Goal: Information Seeking & Learning: Learn about a topic

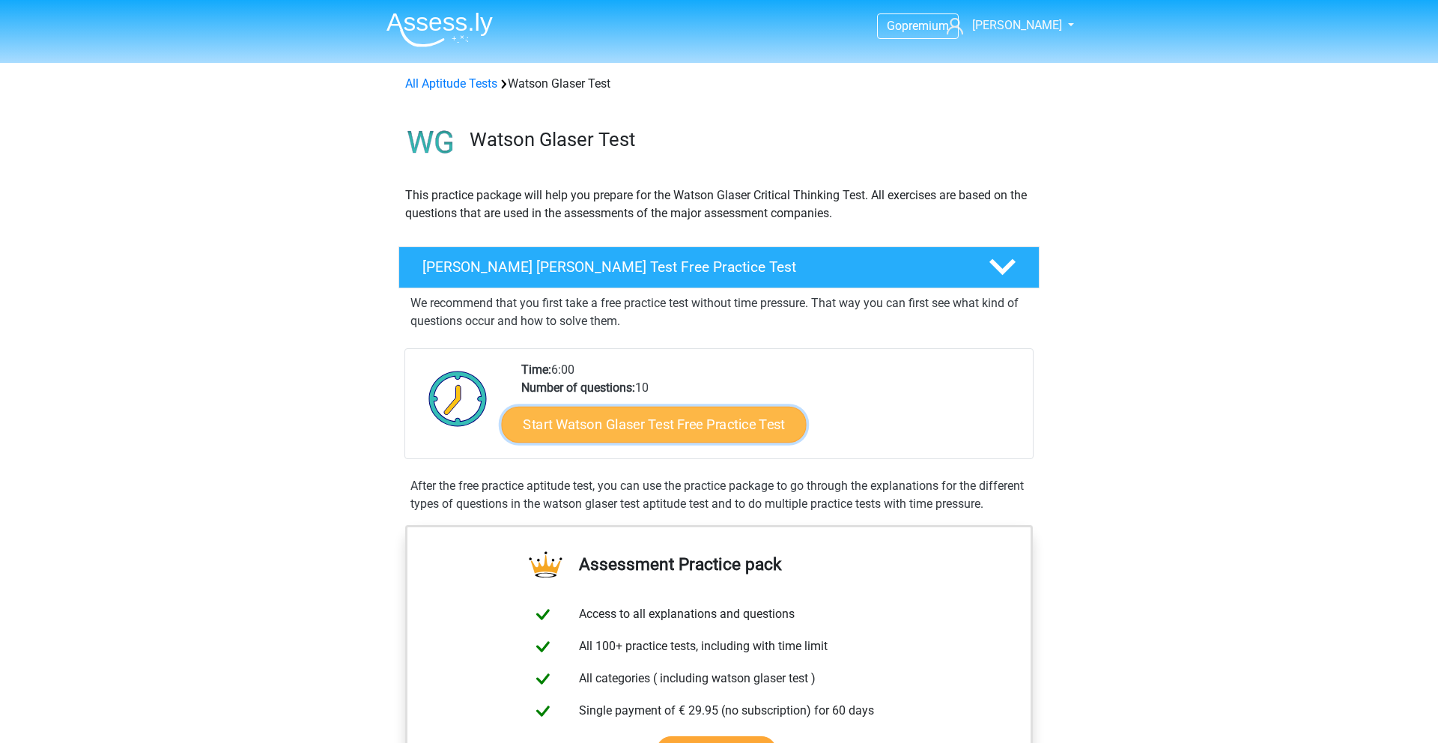
click at [666, 425] on link "Start Watson Glaser Test Free Practice Test" at bounding box center [654, 425] width 305 height 36
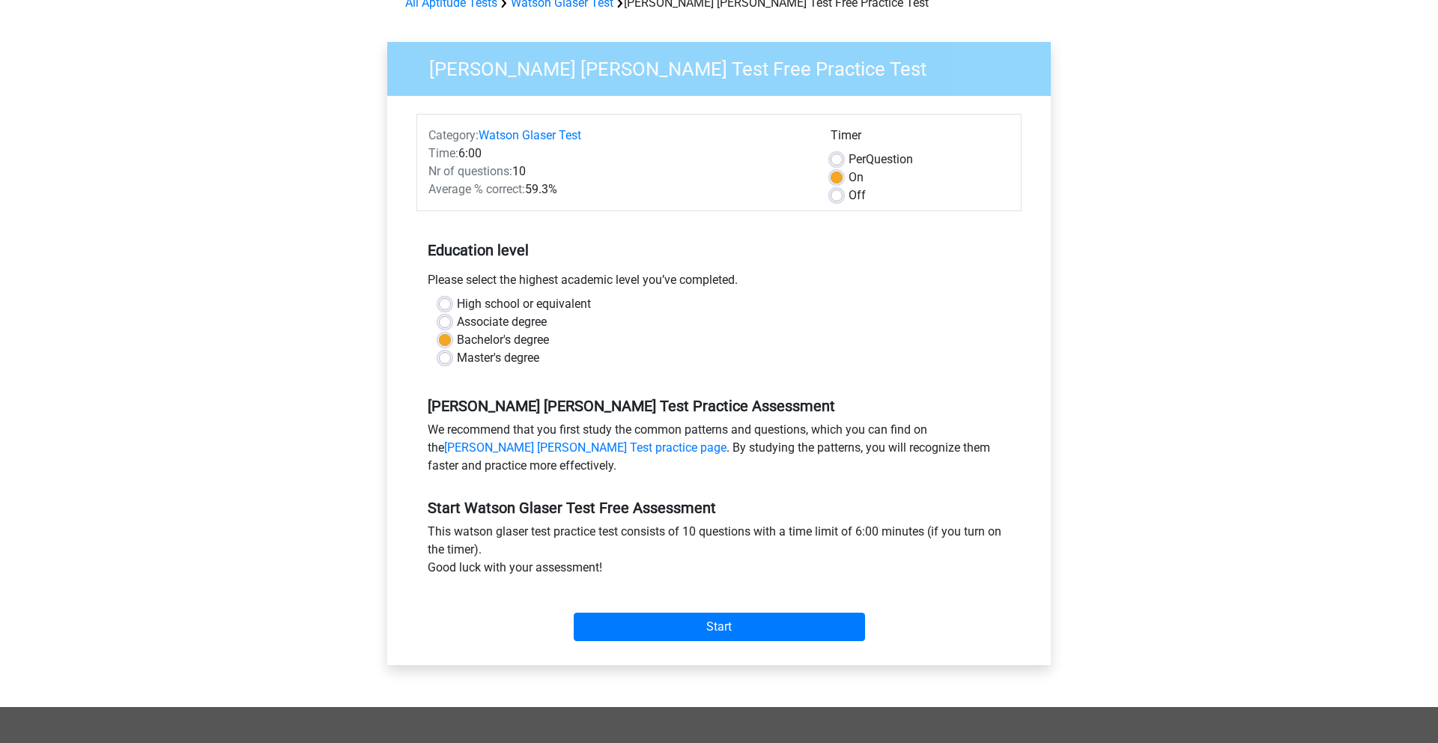
scroll to position [82, 0]
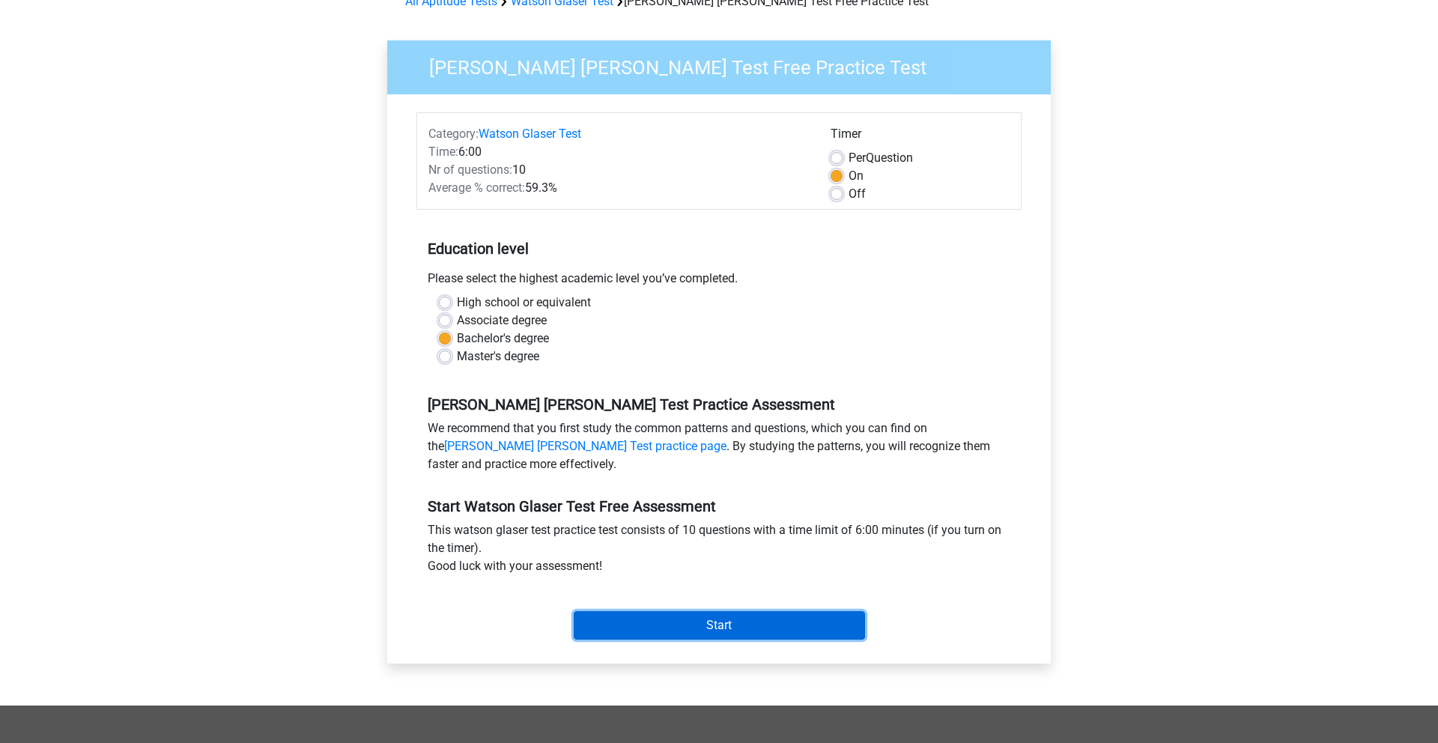
click at [692, 618] on input "Start" at bounding box center [719, 625] width 291 height 28
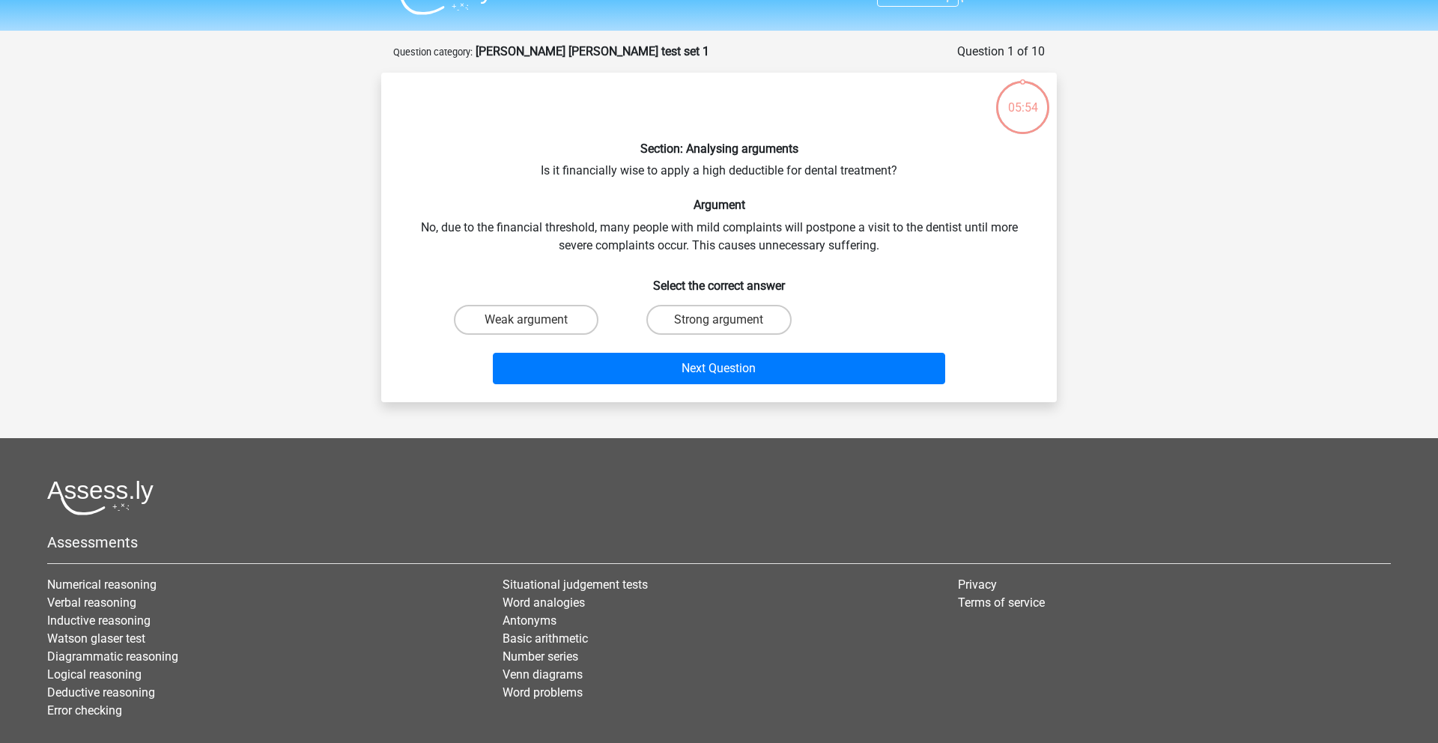
scroll to position [30, 0]
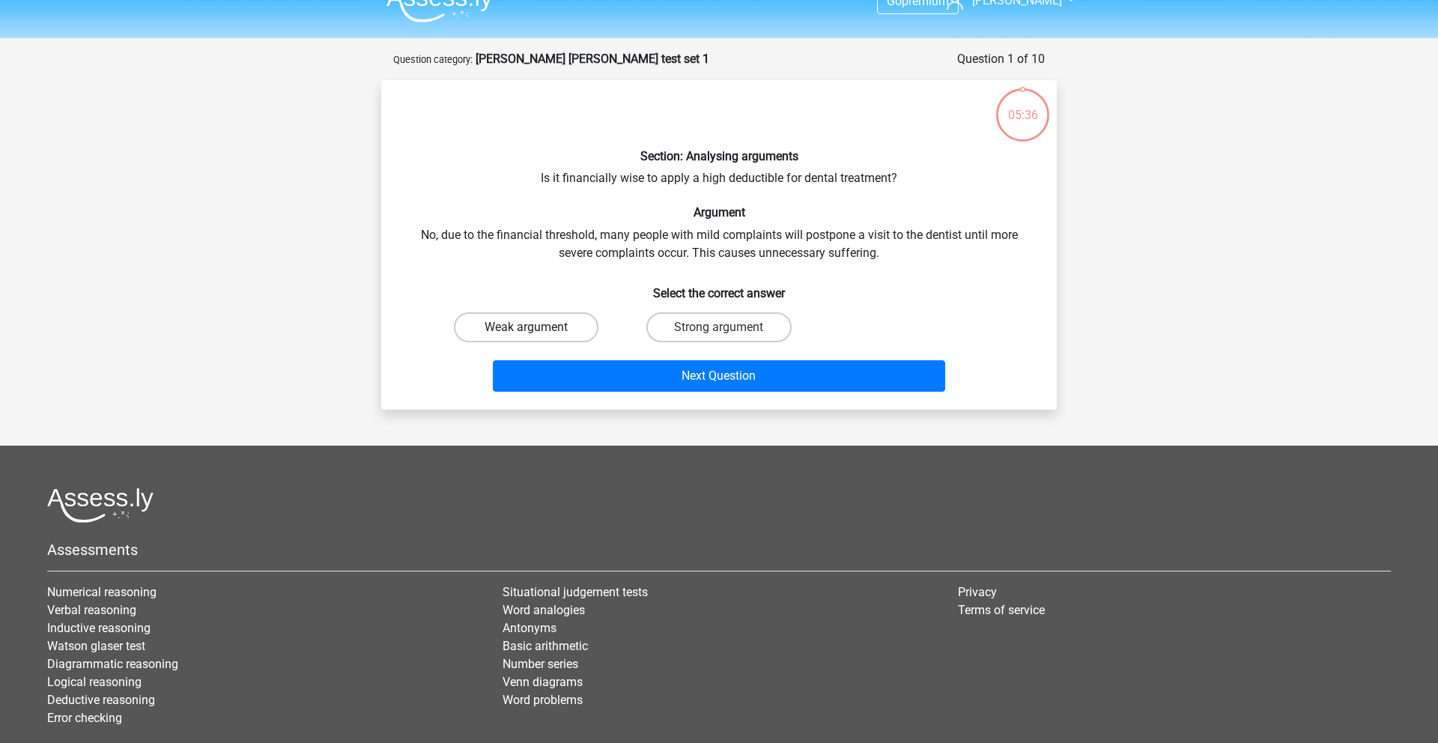
click at [566, 318] on label "Weak argument" at bounding box center [526, 327] width 145 height 30
click at [536, 328] on input "Weak argument" at bounding box center [532, 333] width 10 height 10
radio input "true"
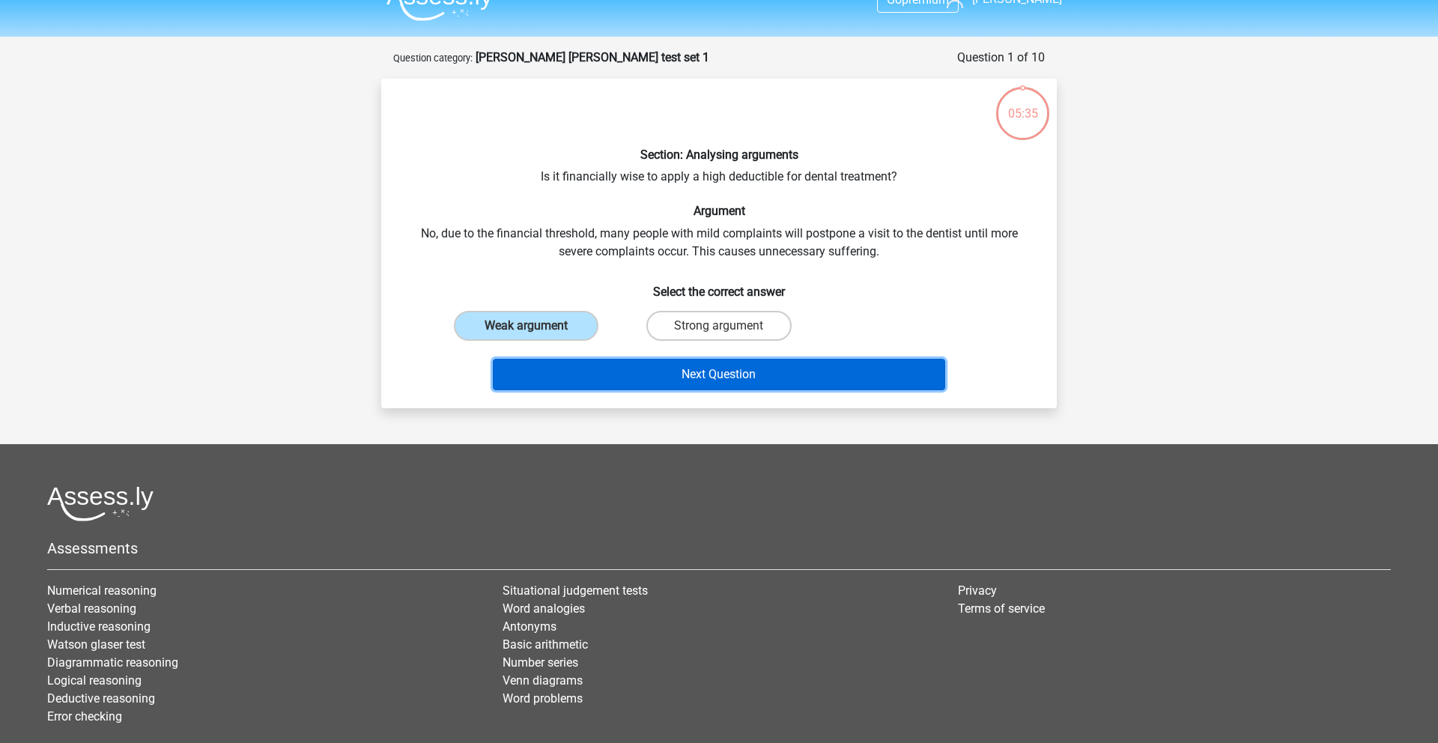
click at [618, 379] on button "Next Question" at bounding box center [719, 374] width 453 height 31
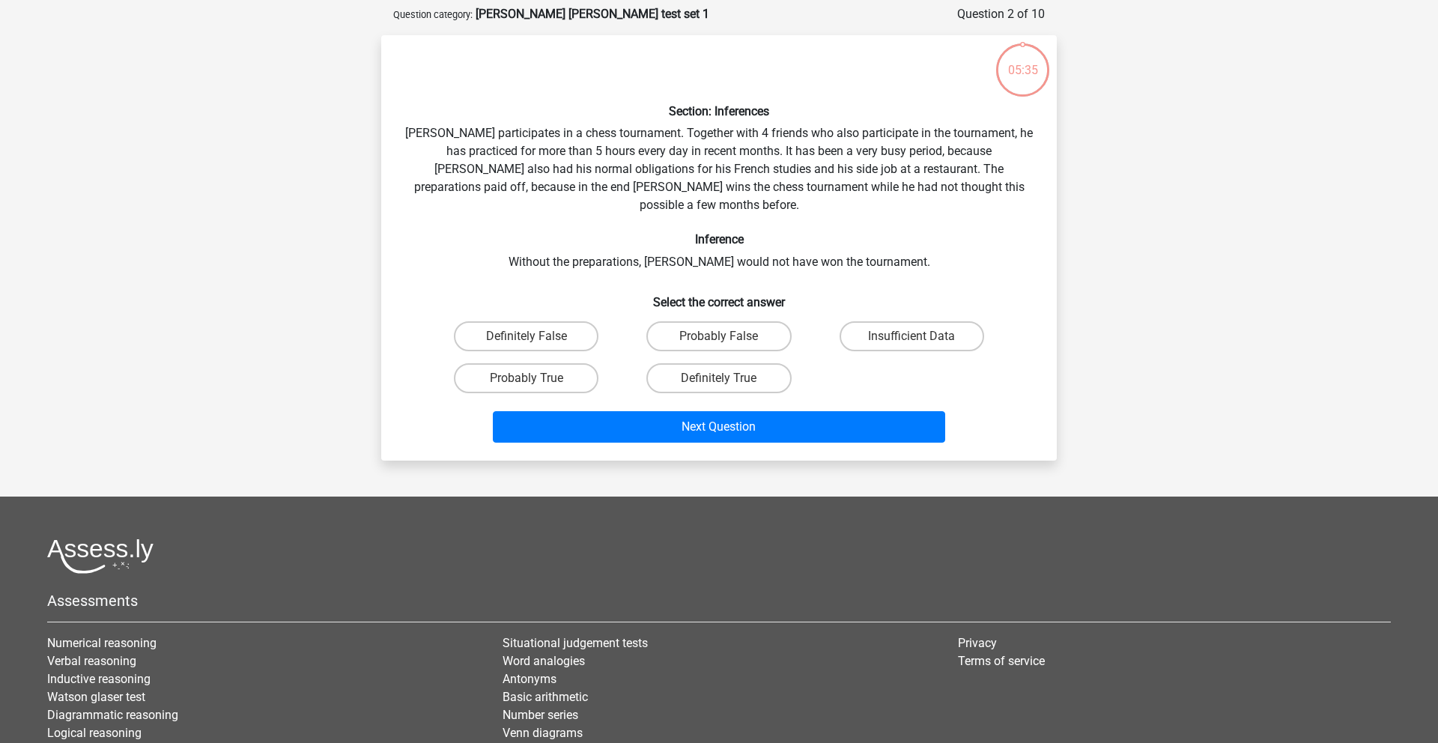
scroll to position [75, 0]
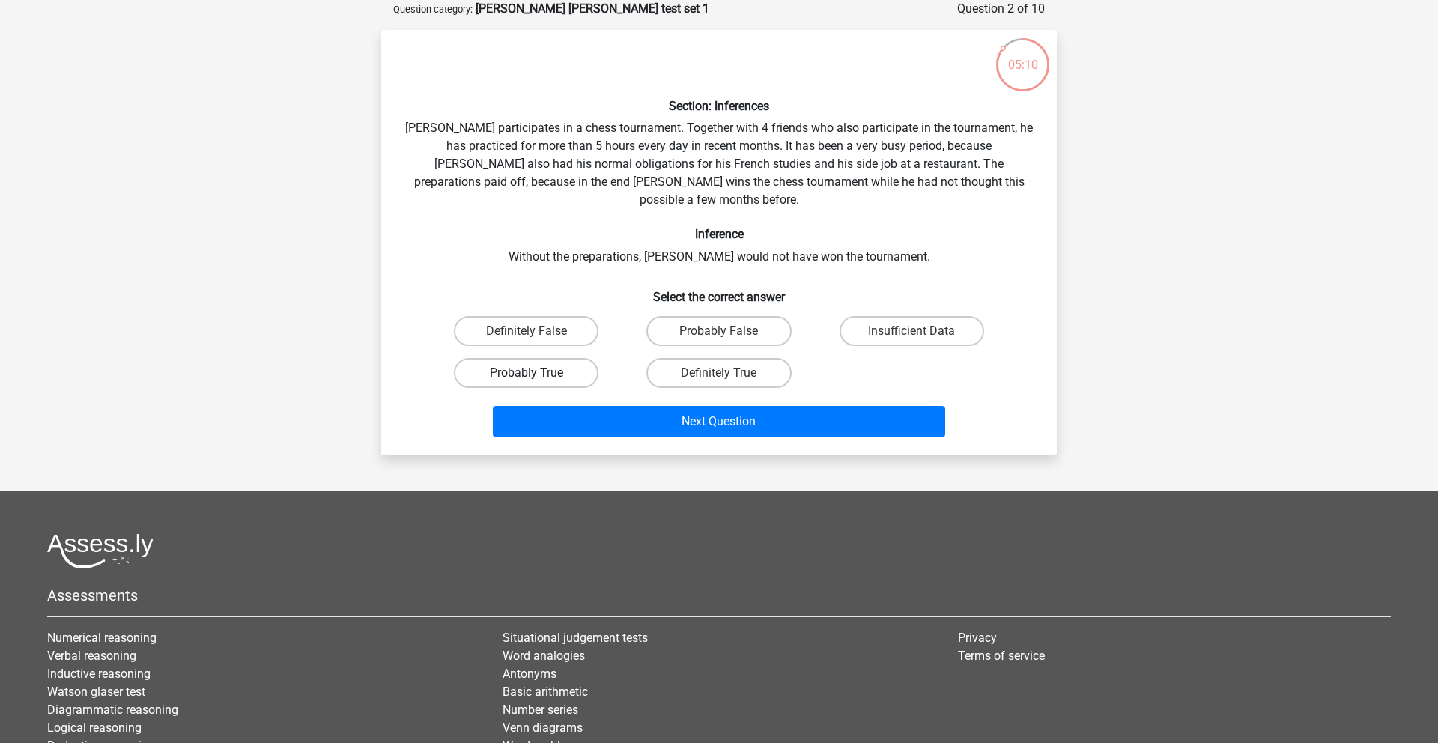
click at [559, 358] on label "Probably True" at bounding box center [526, 373] width 145 height 30
click at [536, 373] on input "Probably True" at bounding box center [532, 378] width 10 height 10
radio input "true"
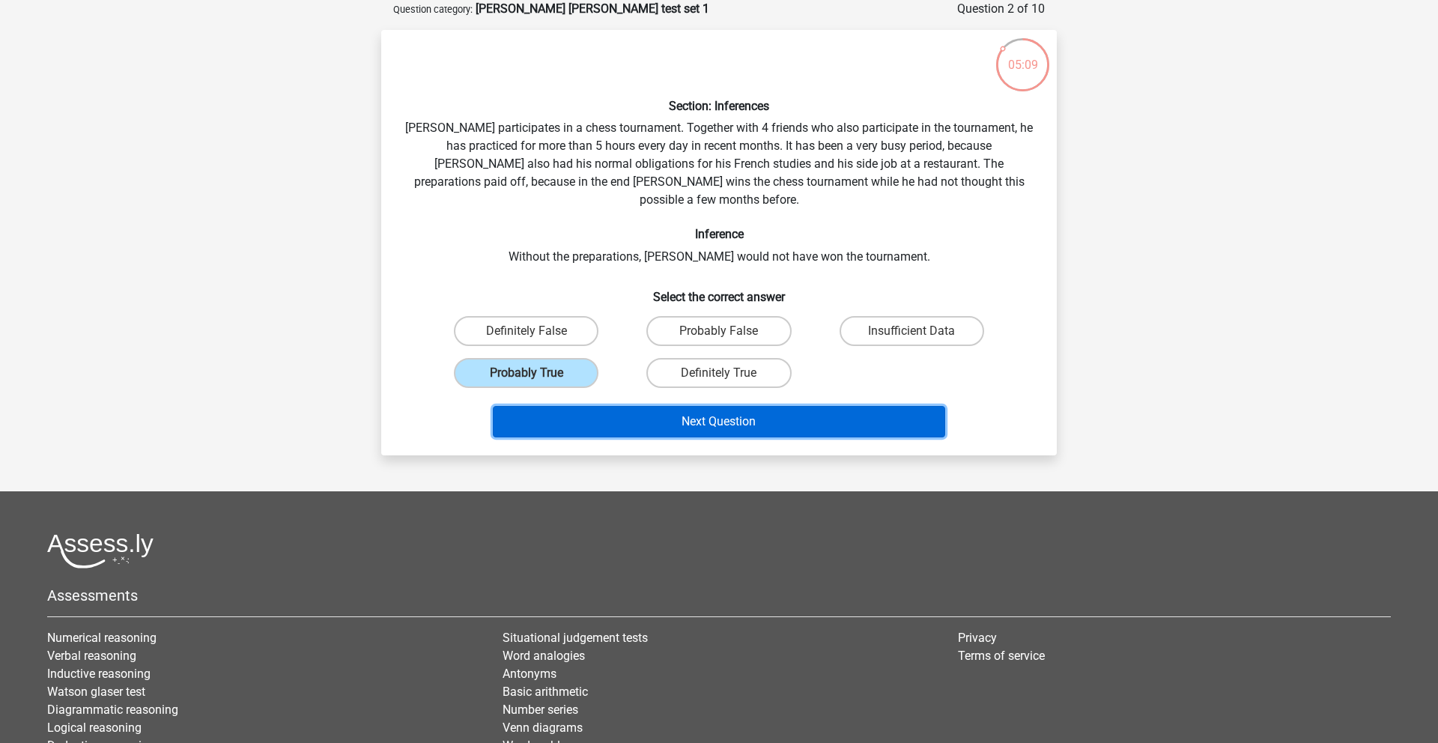
click at [673, 406] on button "Next Question" at bounding box center [719, 421] width 453 height 31
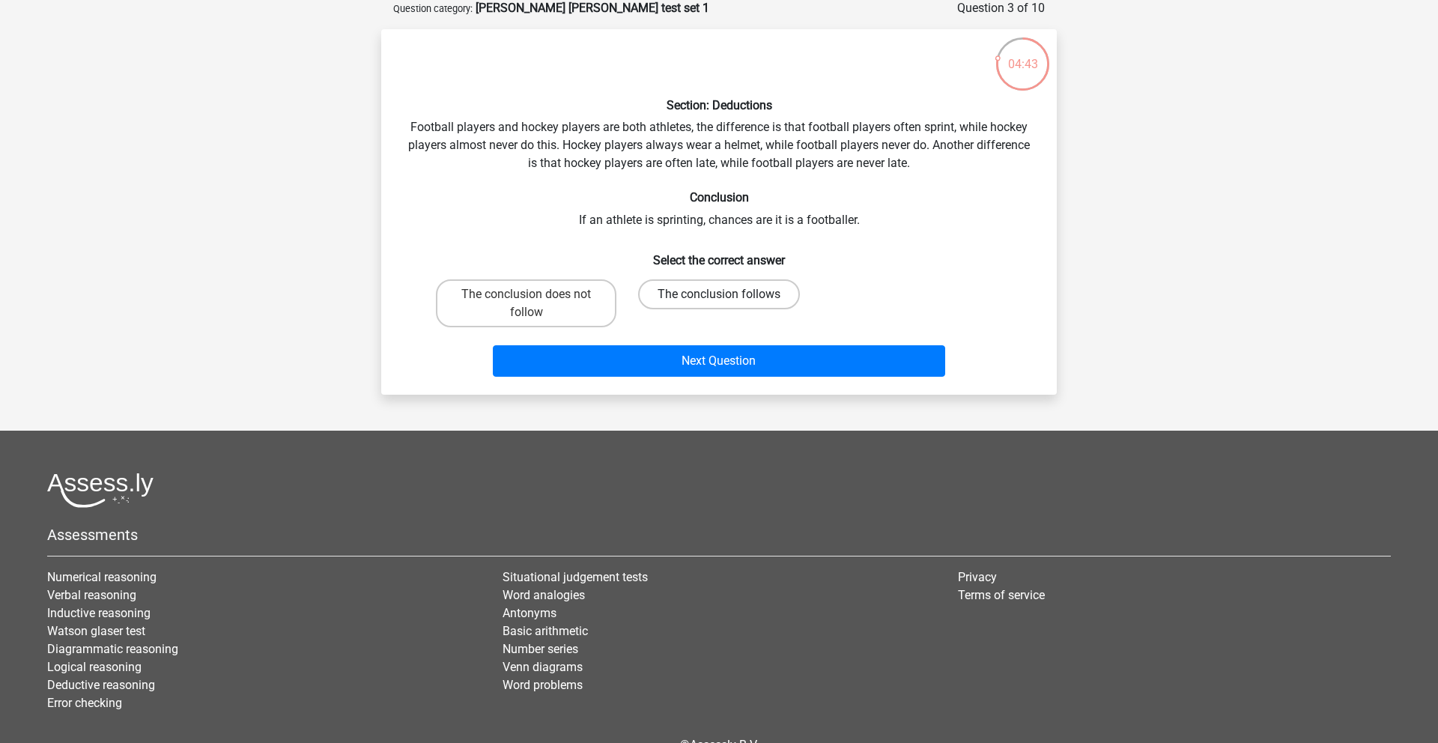
scroll to position [77, 0]
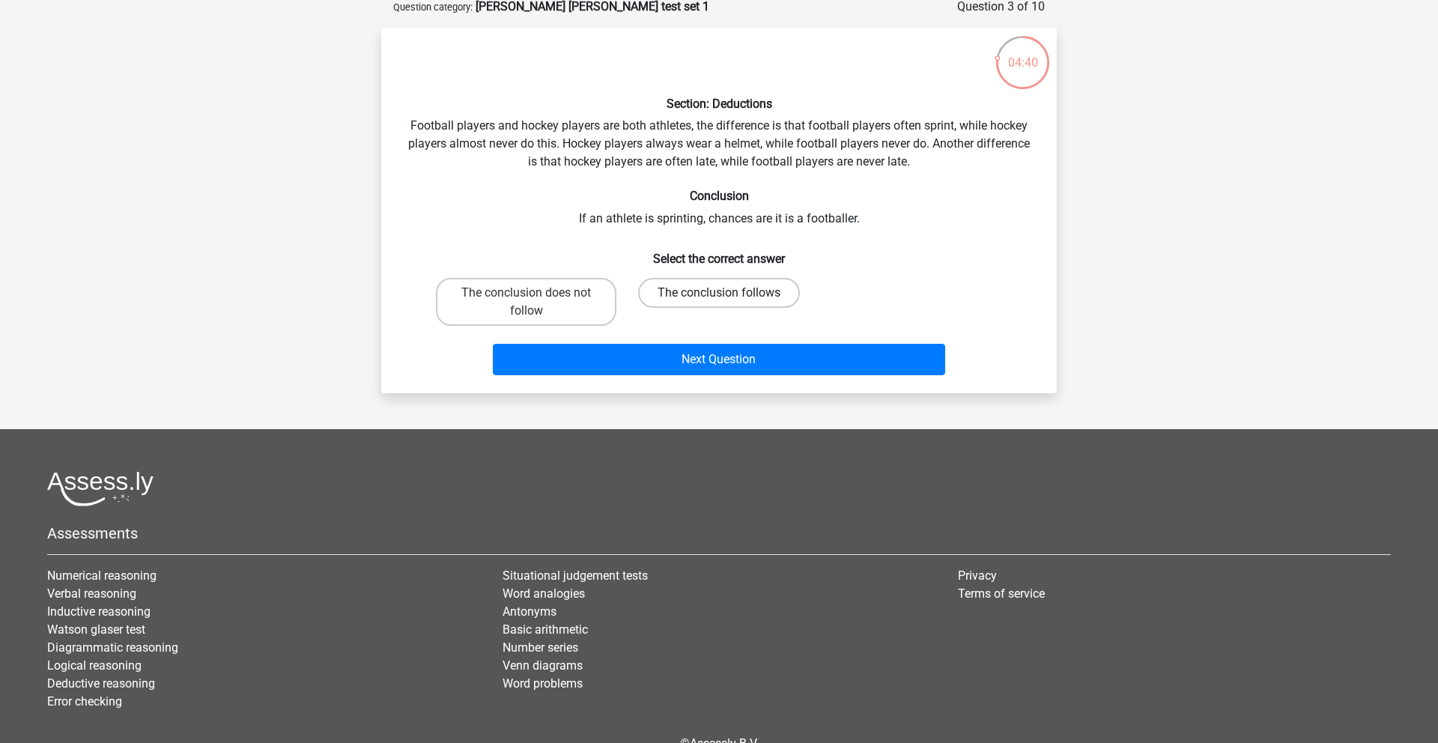
click at [745, 292] on label "The conclusion follows" at bounding box center [719, 293] width 162 height 30
click at [729, 293] on input "The conclusion follows" at bounding box center [724, 298] width 10 height 10
radio input "true"
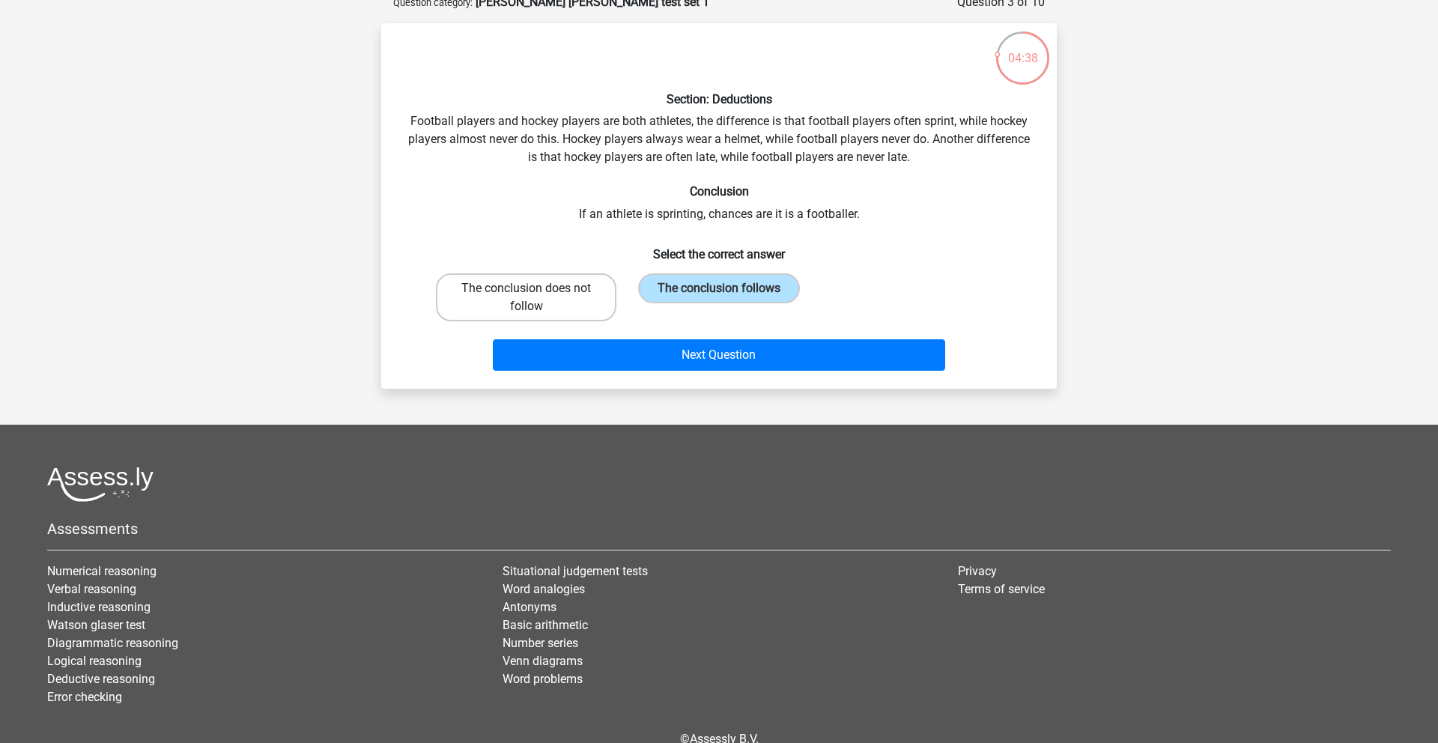
scroll to position [85, 0]
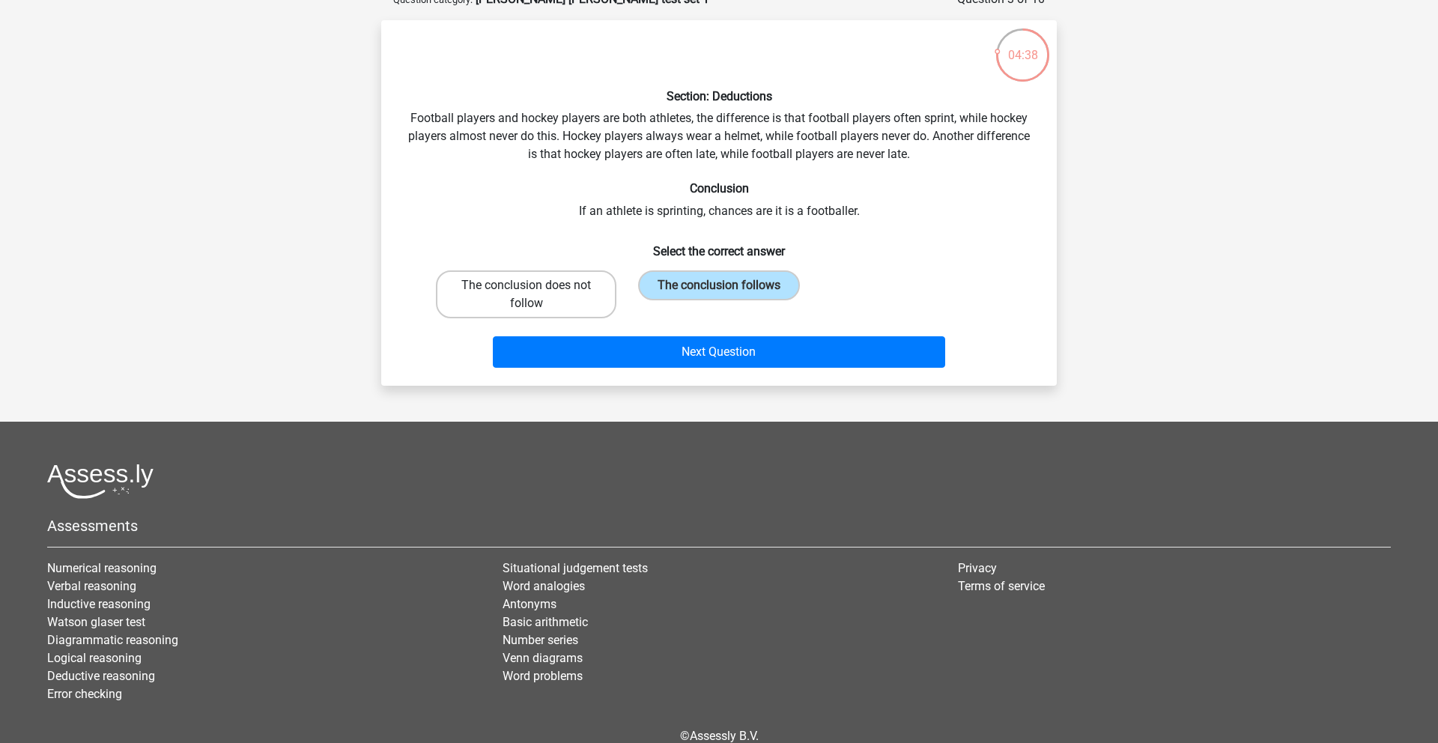
click at [558, 282] on label "The conclusion does not follow" at bounding box center [526, 294] width 181 height 48
click at [536, 285] on input "The conclusion does not follow" at bounding box center [532, 290] width 10 height 10
radio input "true"
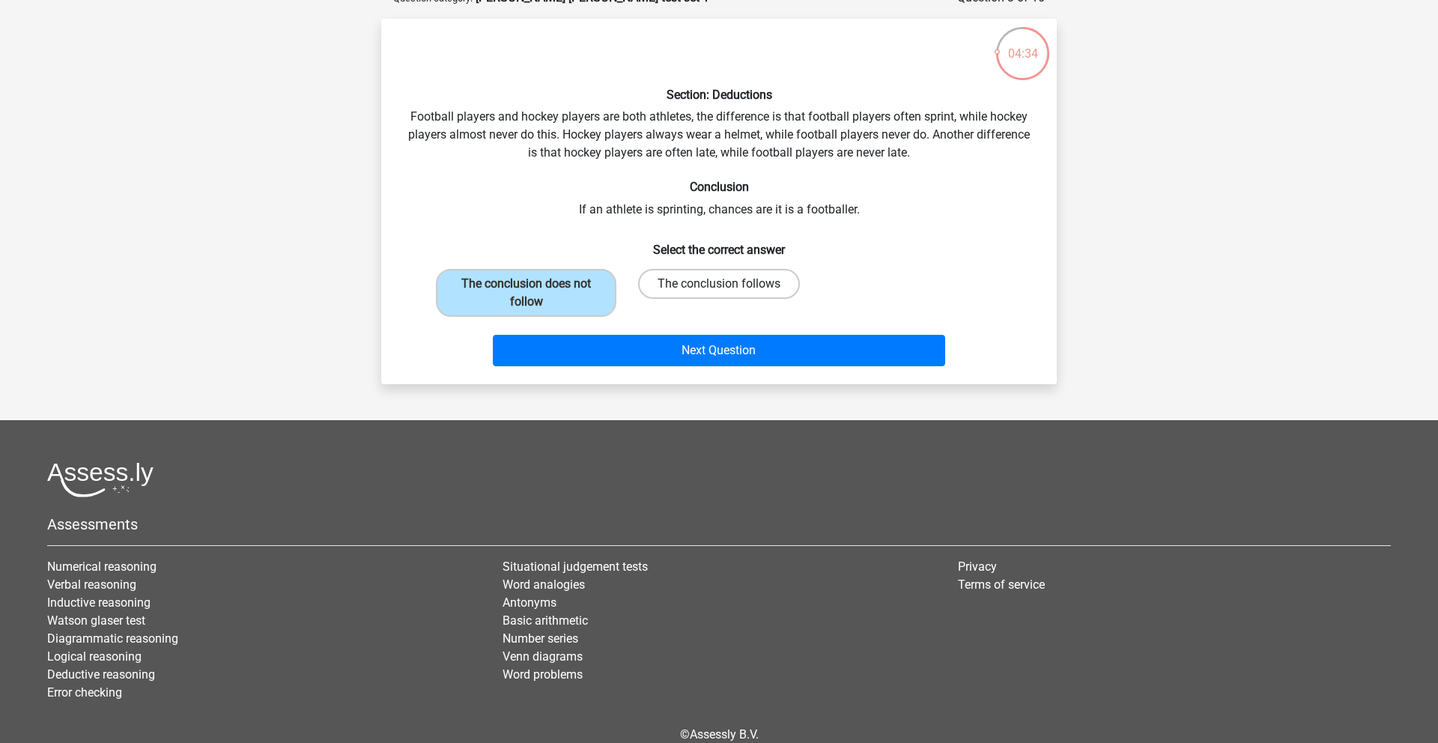
scroll to position [88, 0]
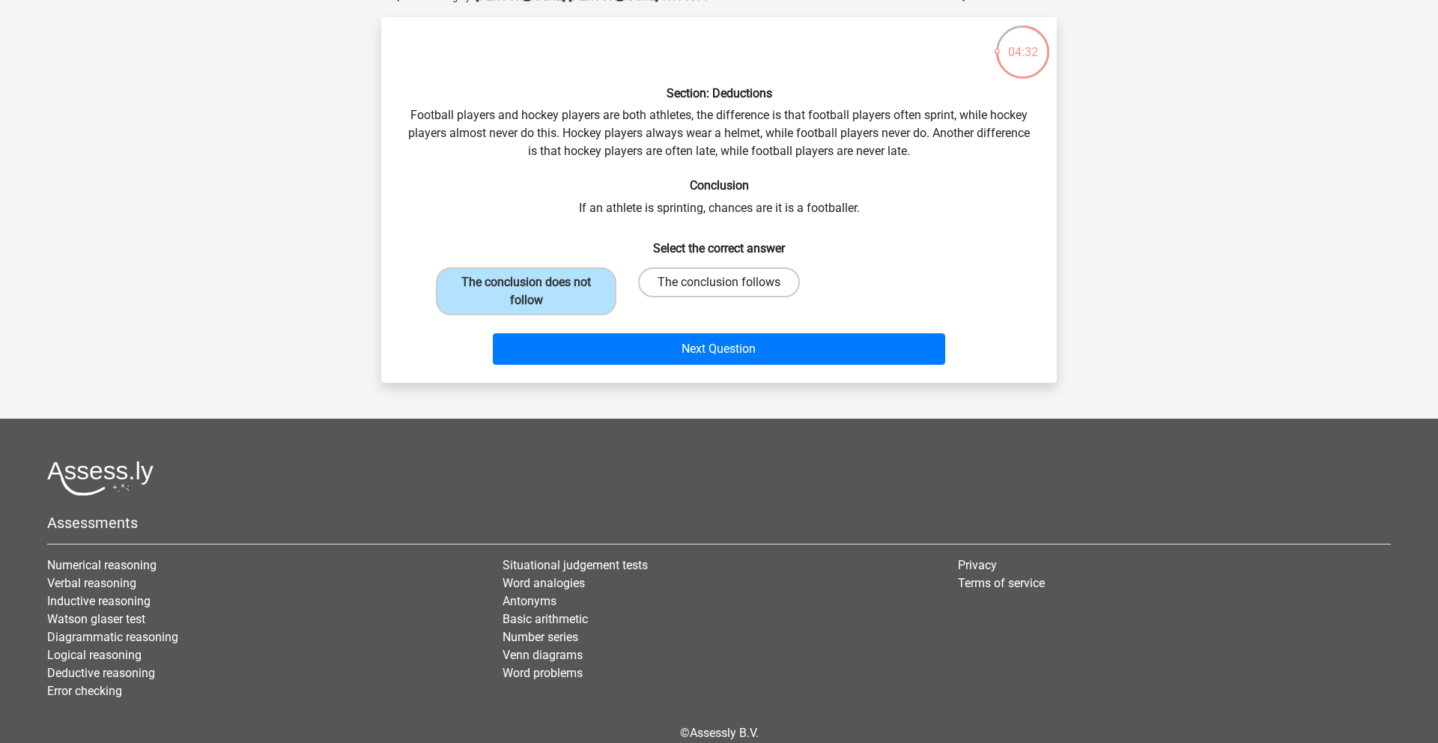
click at [749, 274] on label "The conclusion follows" at bounding box center [719, 282] width 162 height 30
click at [729, 282] on input "The conclusion follows" at bounding box center [724, 287] width 10 height 10
radio input "true"
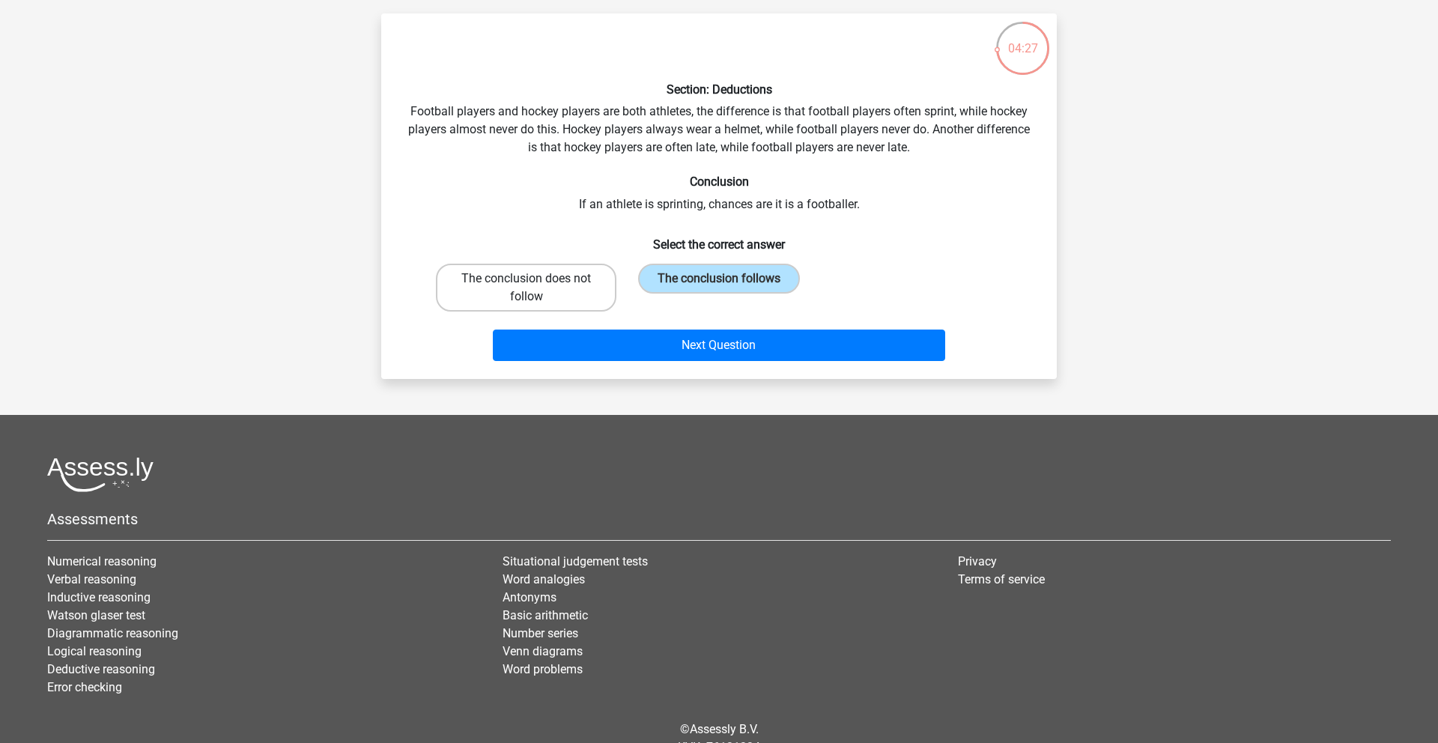
scroll to position [94, 0]
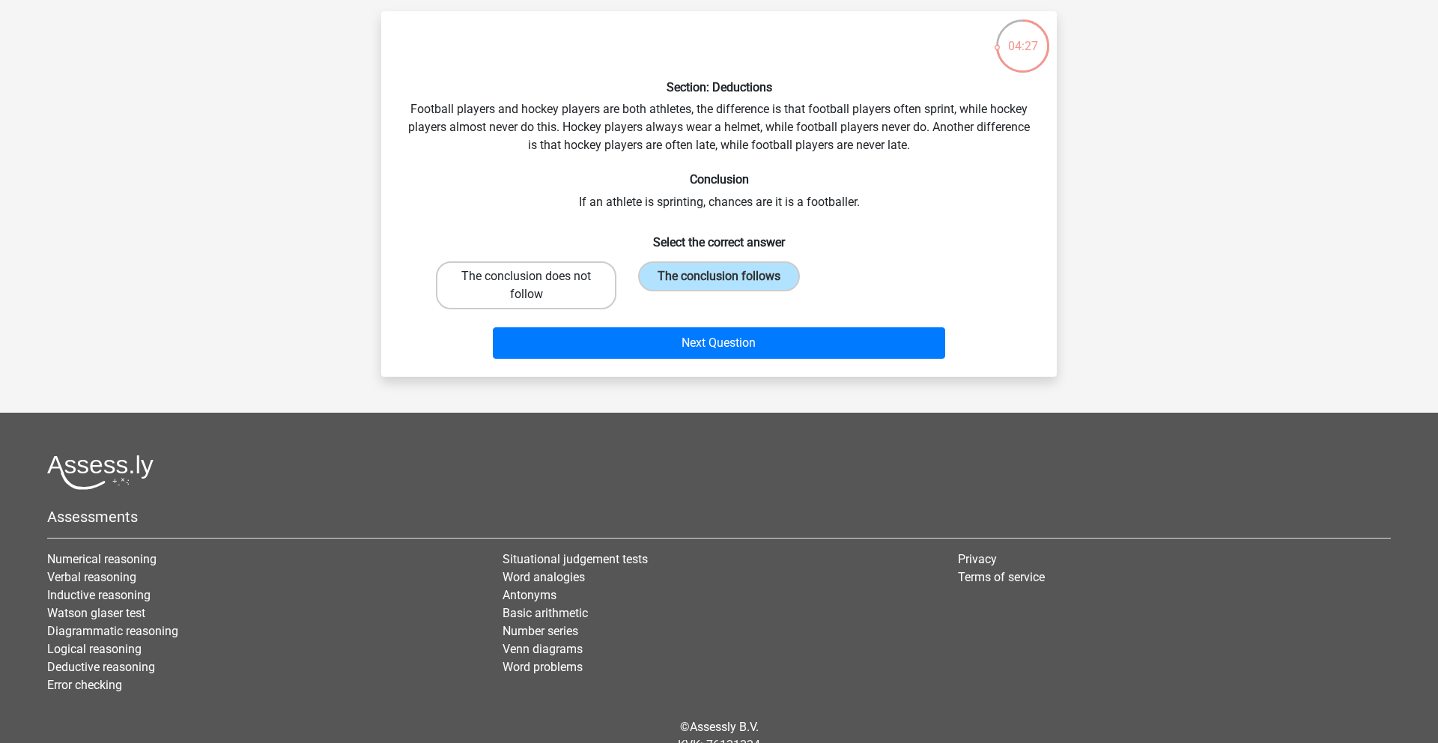
click at [548, 288] on label "The conclusion does not follow" at bounding box center [526, 285] width 181 height 48
click at [536, 286] on input "The conclusion does not follow" at bounding box center [532, 281] width 10 height 10
radio input "true"
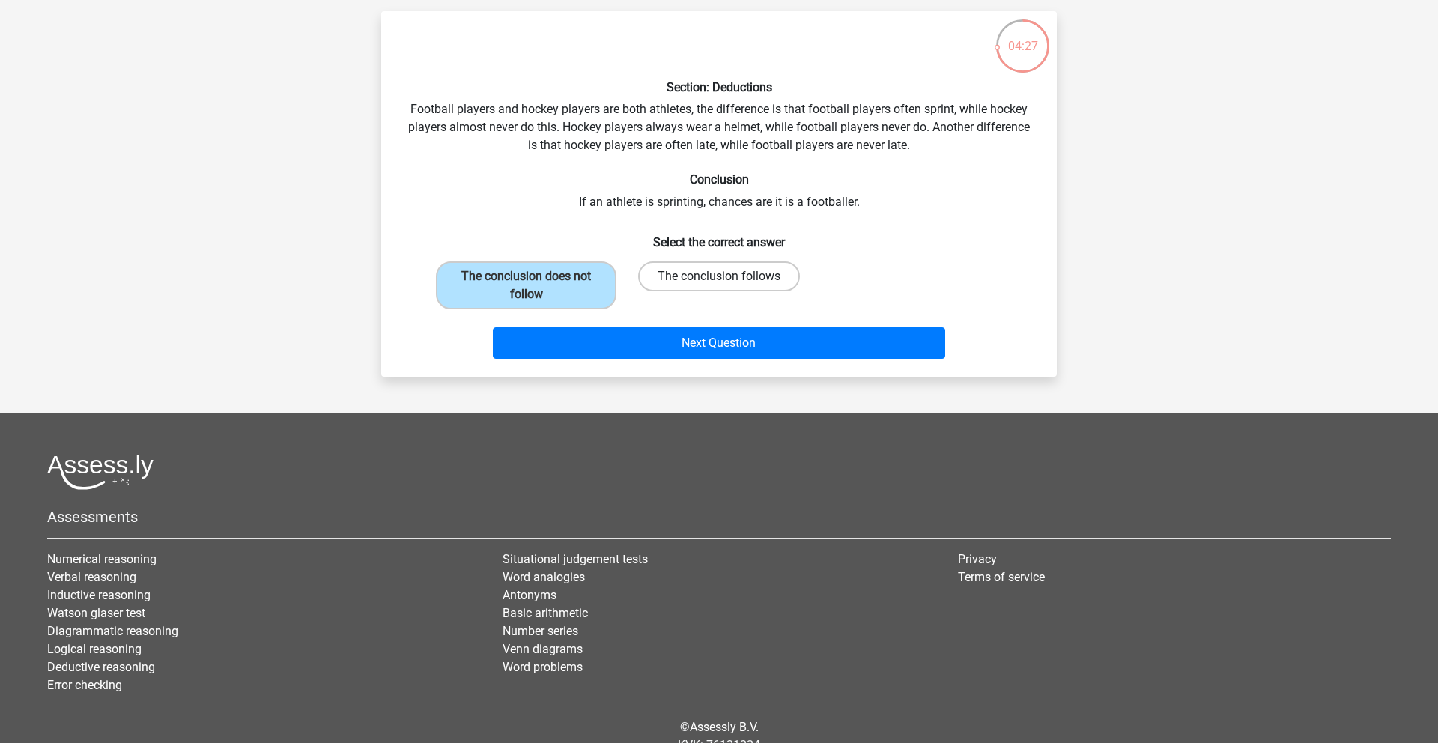
click at [736, 284] on label "The conclusion follows" at bounding box center [719, 276] width 162 height 30
click at [729, 284] on input "The conclusion follows" at bounding box center [724, 281] width 10 height 10
radio input "true"
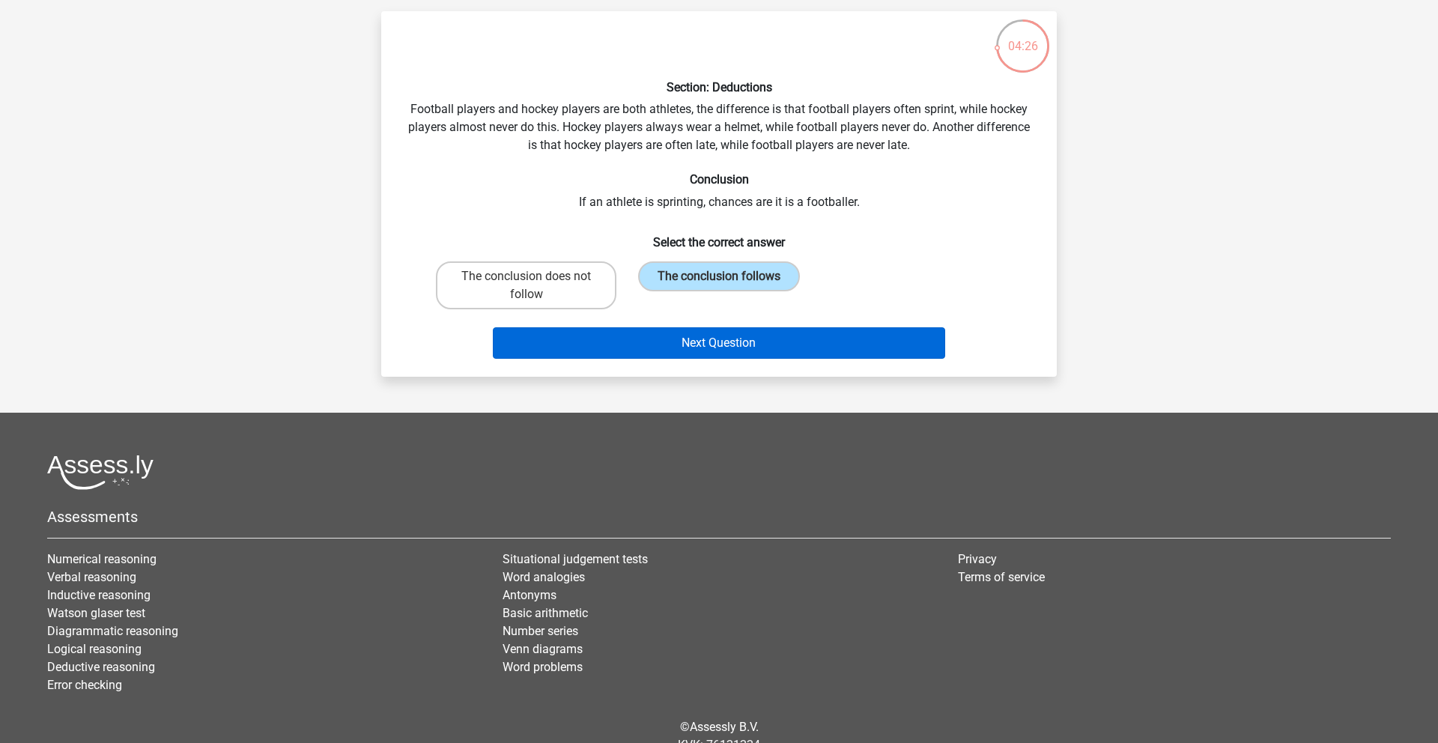
scroll to position [96, 0]
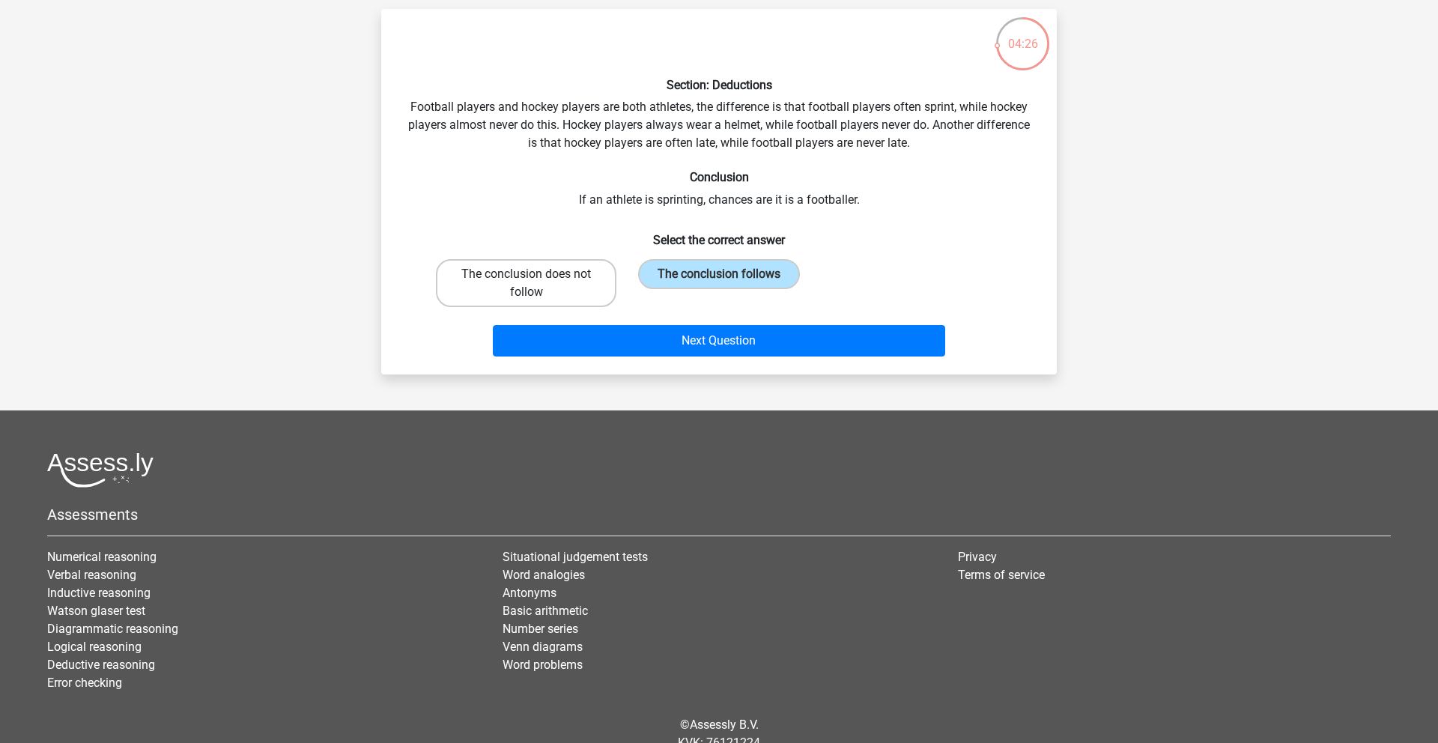
click at [593, 280] on label "The conclusion does not follow" at bounding box center [526, 283] width 181 height 48
click at [536, 280] on input "The conclusion does not follow" at bounding box center [532, 279] width 10 height 10
radio input "true"
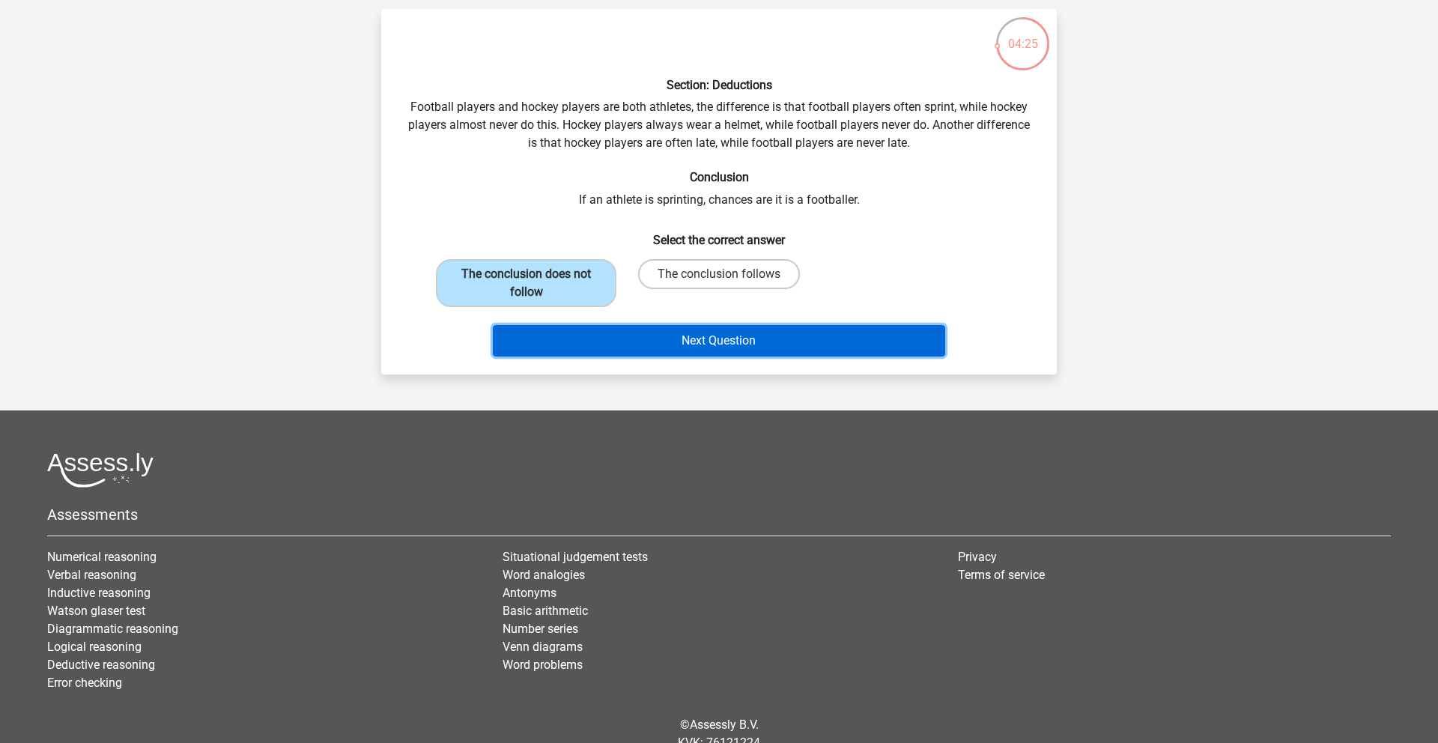
click at [640, 334] on button "Next Question" at bounding box center [719, 340] width 453 height 31
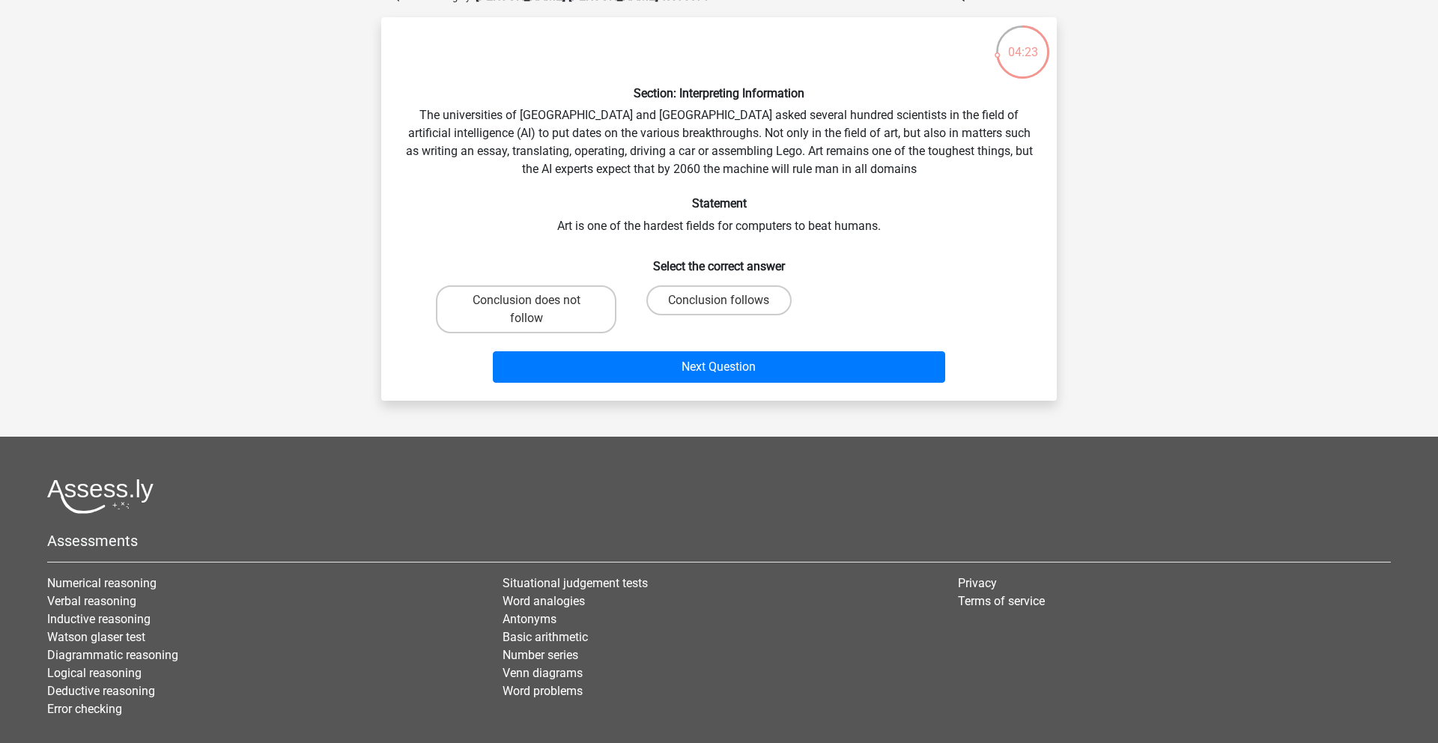
scroll to position [89, 0]
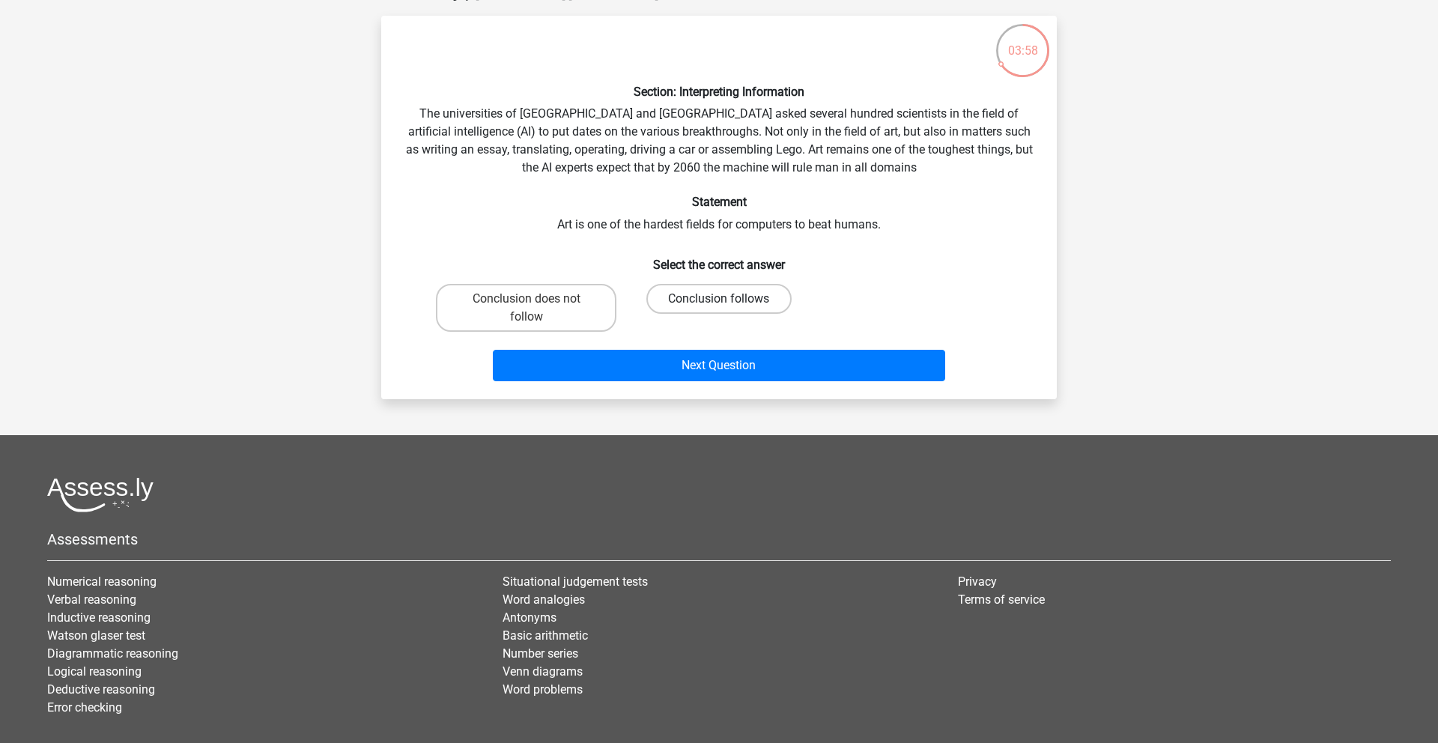
click at [768, 296] on label "Conclusion follows" at bounding box center [718, 299] width 145 height 30
click at [729, 299] on input "Conclusion follows" at bounding box center [724, 304] width 10 height 10
radio input "true"
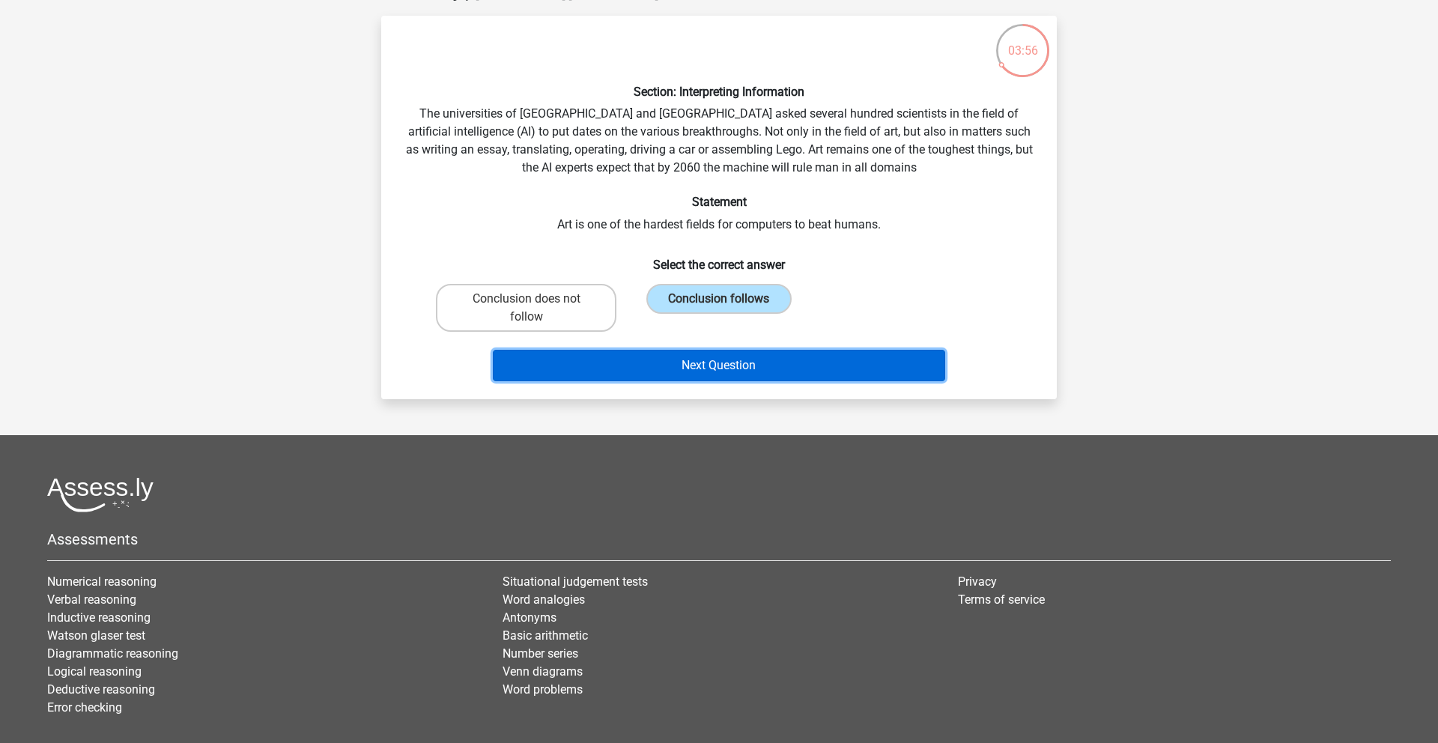
click at [778, 367] on button "Next Question" at bounding box center [719, 365] width 453 height 31
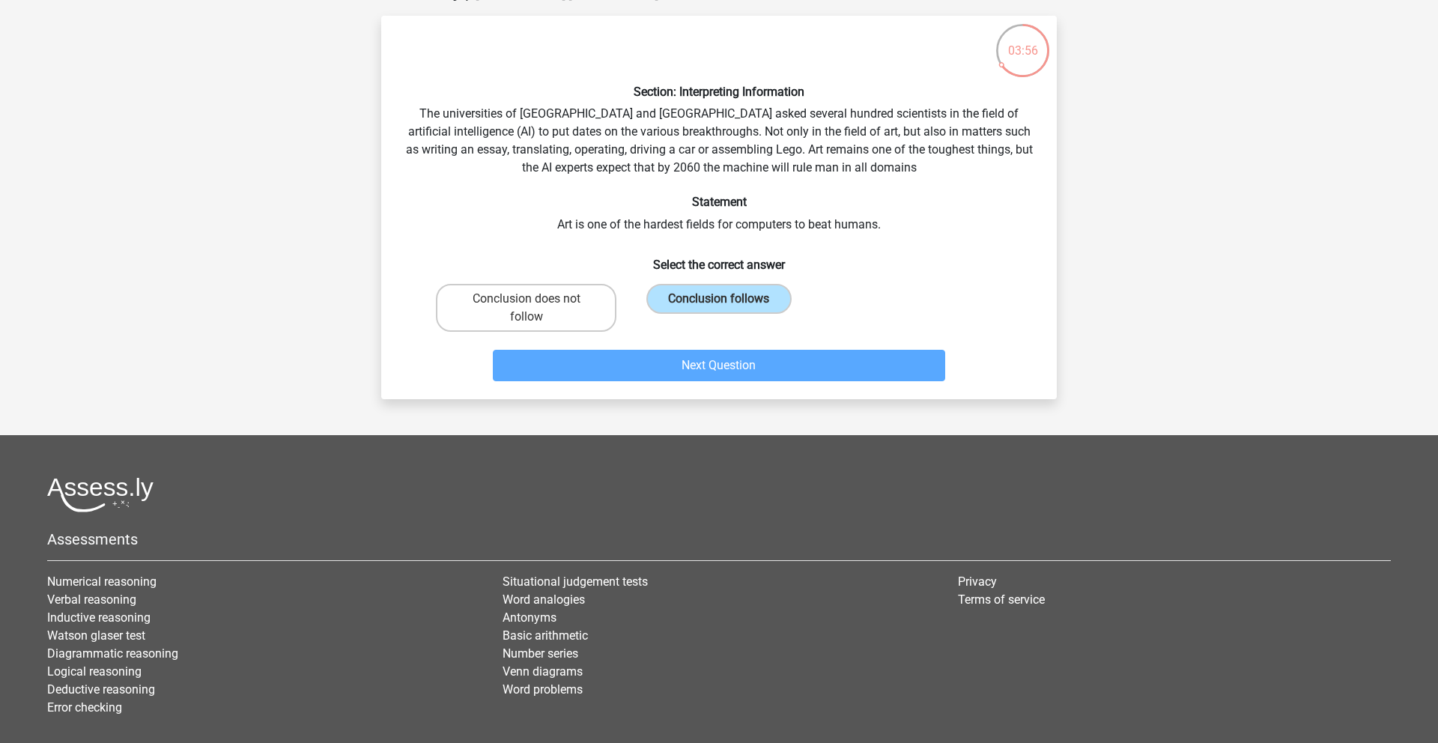
scroll to position [75, 0]
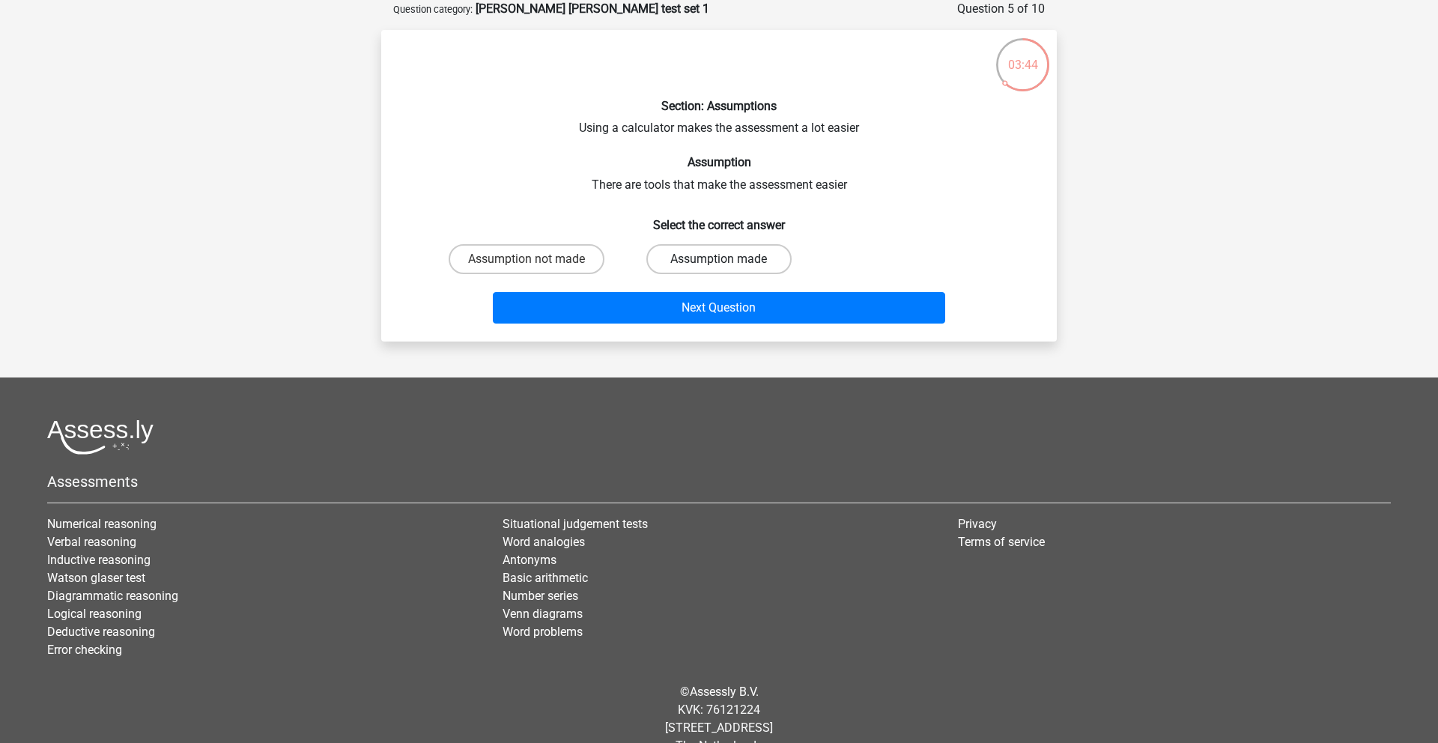
click at [754, 258] on label "Assumption made" at bounding box center [718, 259] width 145 height 30
click at [729, 259] on input "Assumption made" at bounding box center [724, 264] width 10 height 10
radio input "true"
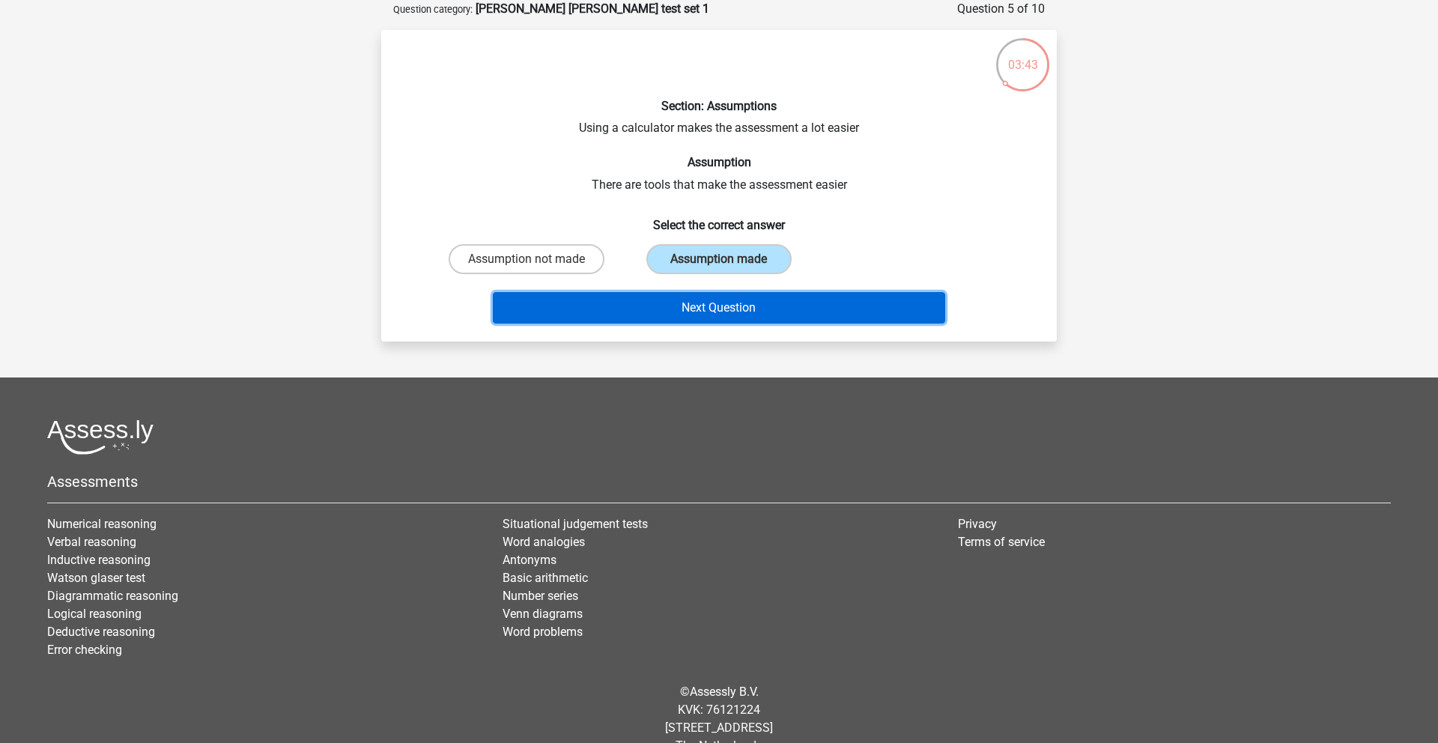
click at [741, 312] on button "Next Question" at bounding box center [719, 307] width 453 height 31
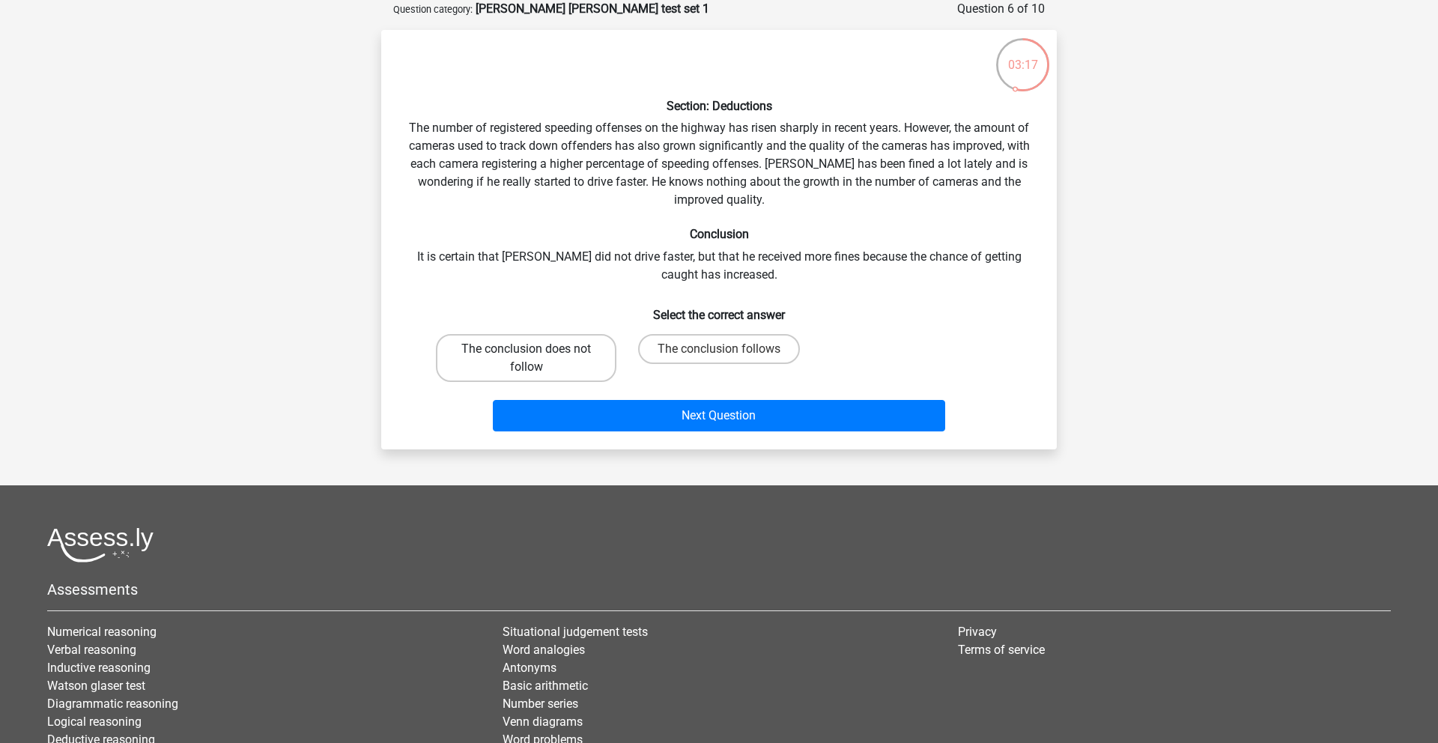
click at [562, 357] on label "The conclusion does not follow" at bounding box center [526, 358] width 181 height 48
click at [536, 357] on input "The conclusion does not follow" at bounding box center [532, 354] width 10 height 10
radio input "true"
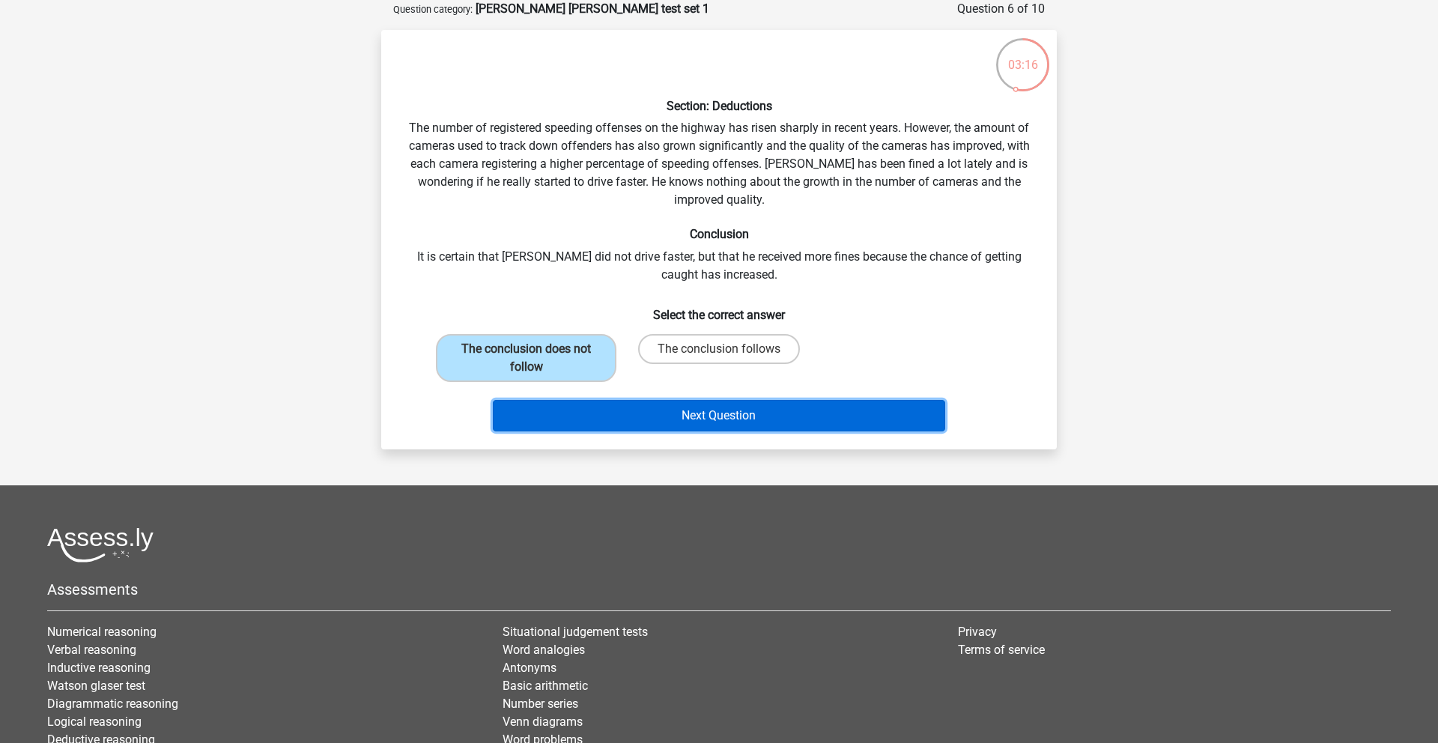
click at [606, 403] on button "Next Question" at bounding box center [719, 415] width 453 height 31
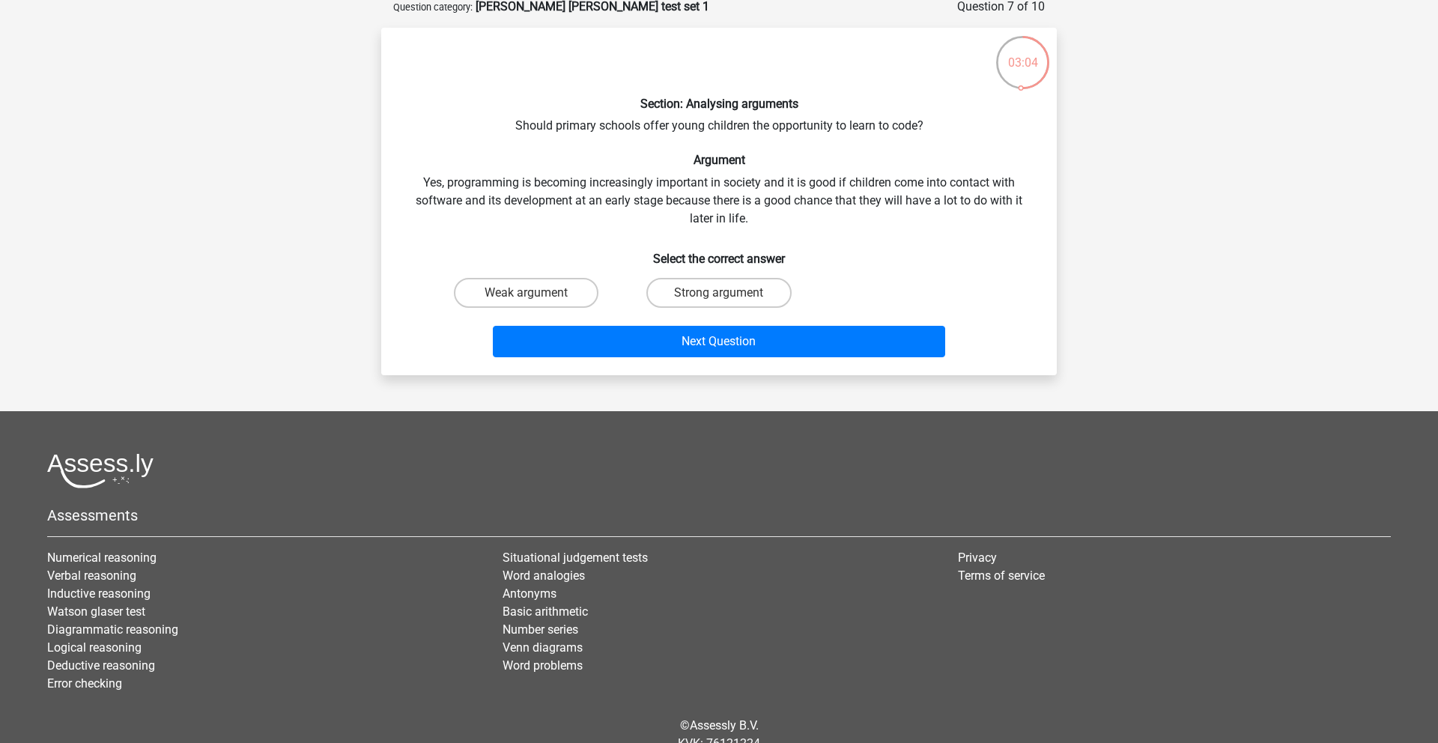
scroll to position [78, 0]
click at [716, 290] on label "Strong argument" at bounding box center [718, 292] width 145 height 30
click at [719, 292] on input "Strong argument" at bounding box center [724, 297] width 10 height 10
radio input "true"
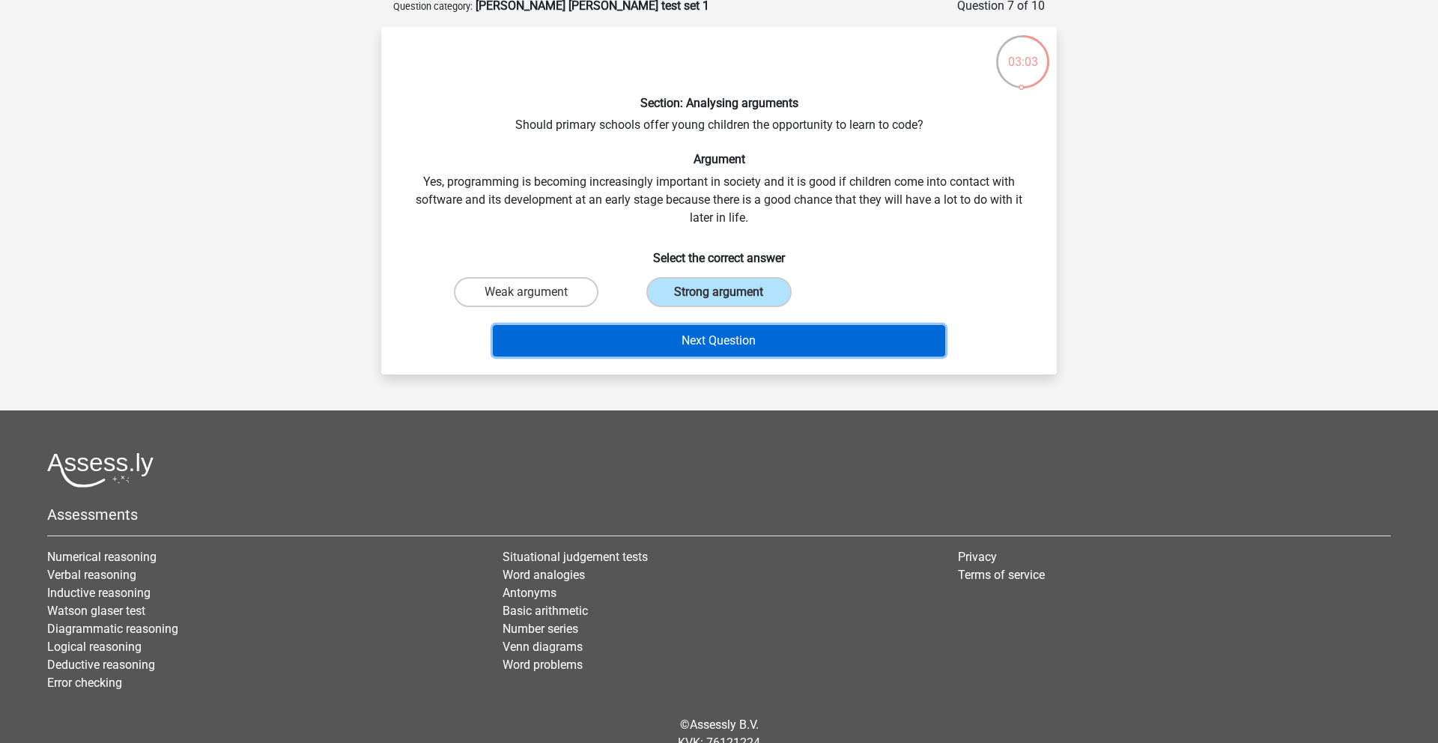
click at [707, 331] on button "Next Question" at bounding box center [719, 340] width 453 height 31
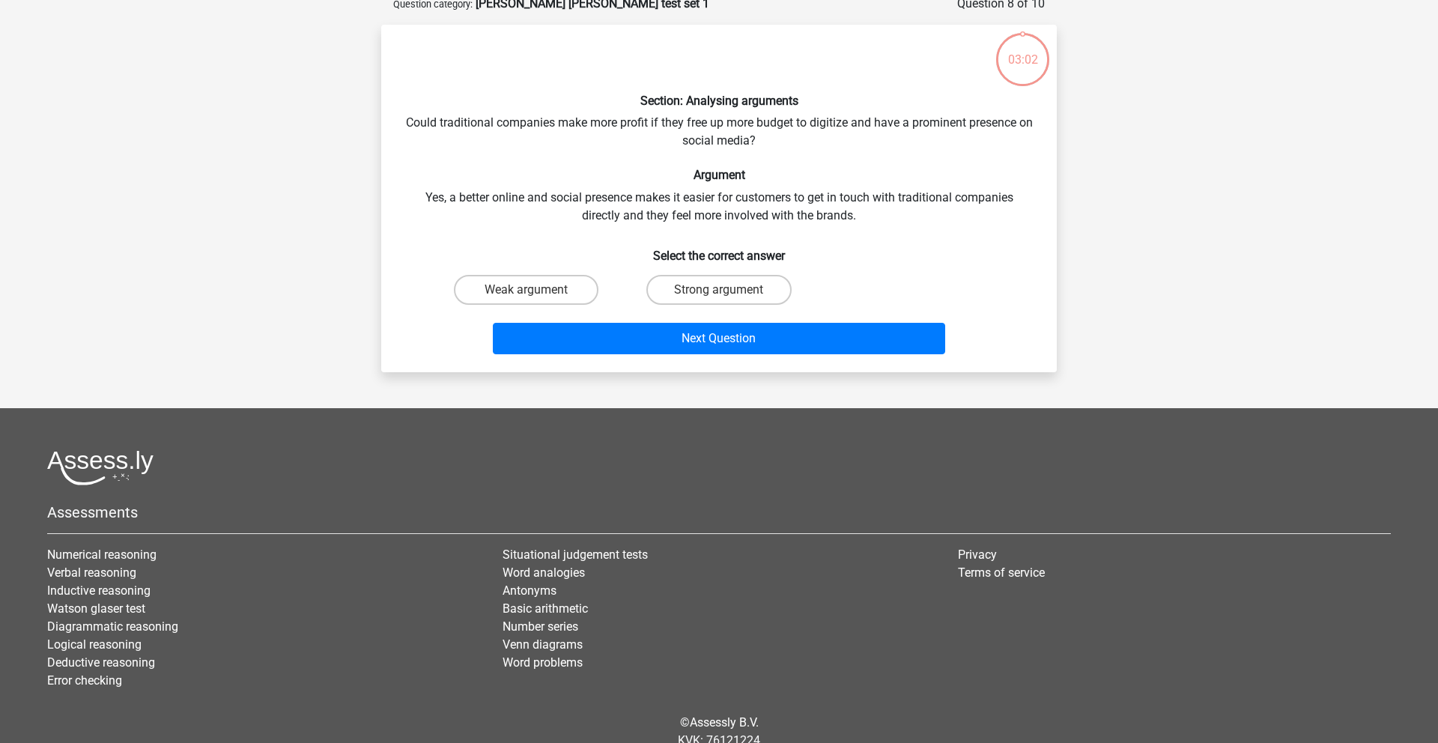
scroll to position [82, 0]
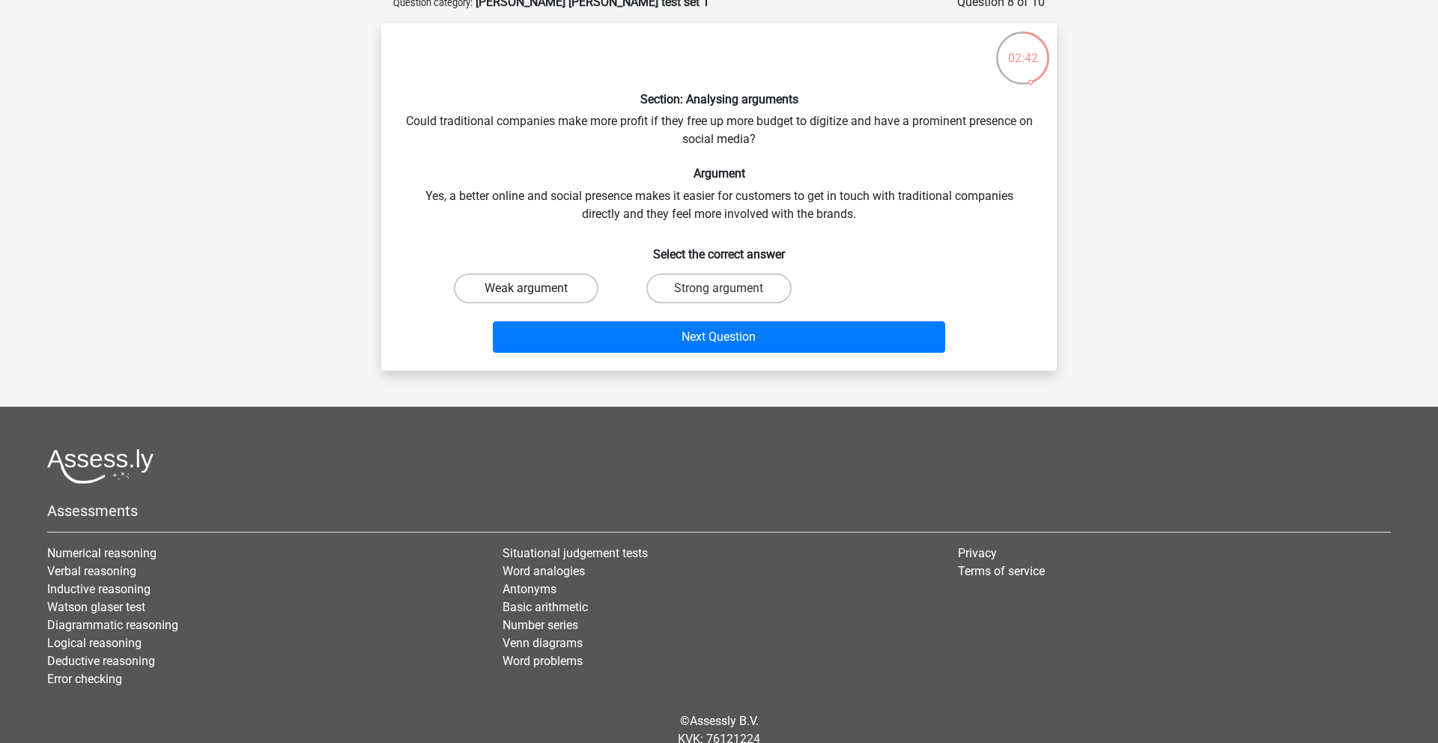
click at [550, 292] on label "Weak argument" at bounding box center [526, 288] width 145 height 30
click at [536, 292] on input "Weak argument" at bounding box center [532, 293] width 10 height 10
radio input "true"
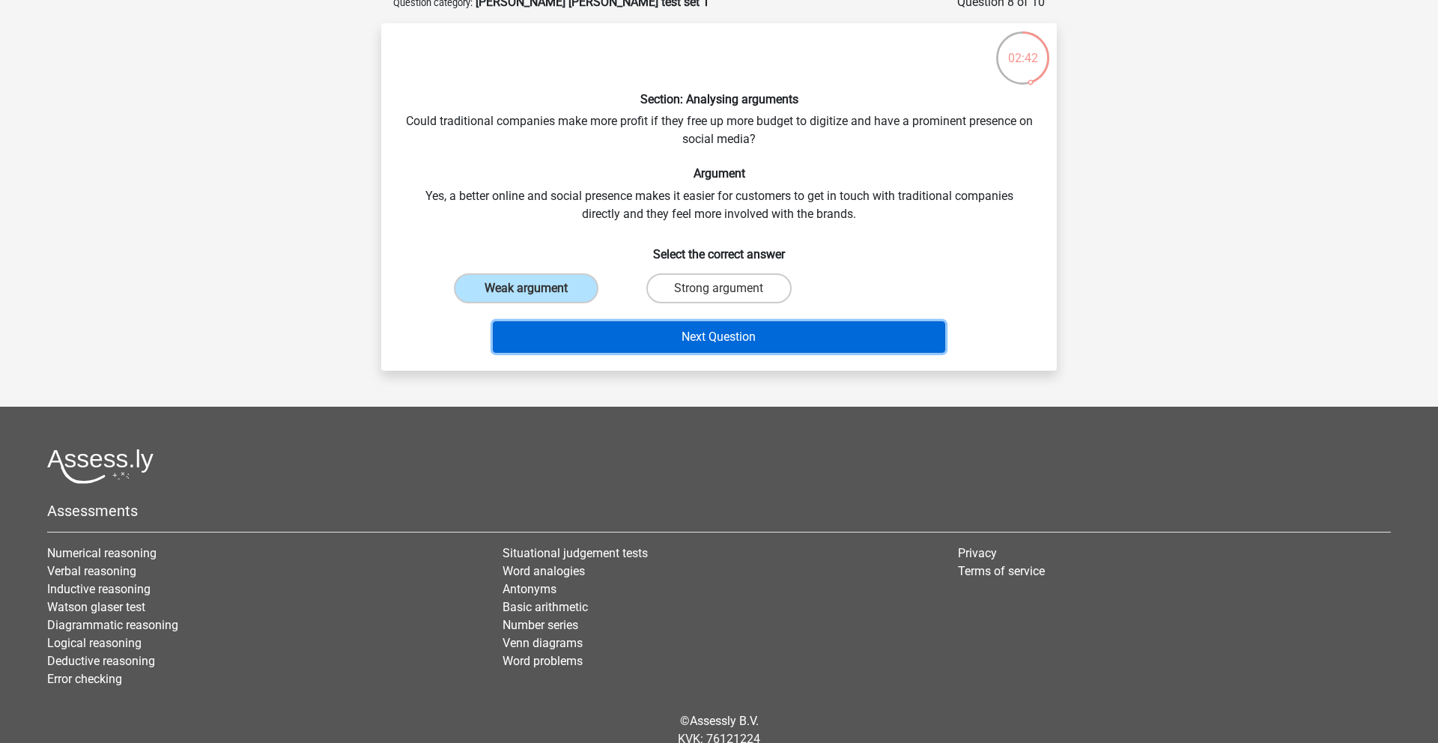
click at [561, 335] on button "Next Question" at bounding box center [719, 336] width 453 height 31
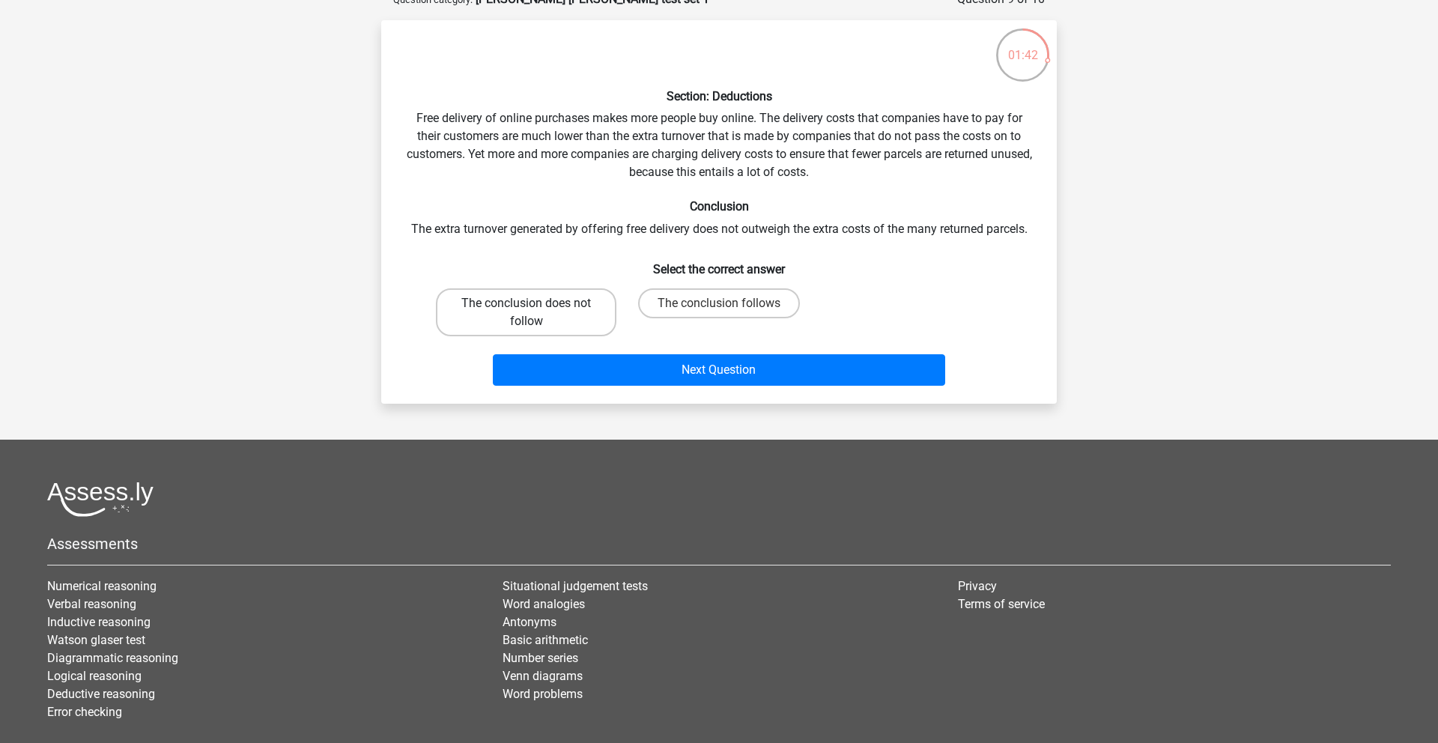
scroll to position [85, 0]
click at [555, 327] on label "The conclusion does not follow" at bounding box center [526, 312] width 181 height 48
click at [536, 312] on input "The conclusion does not follow" at bounding box center [532, 308] width 10 height 10
radio input "true"
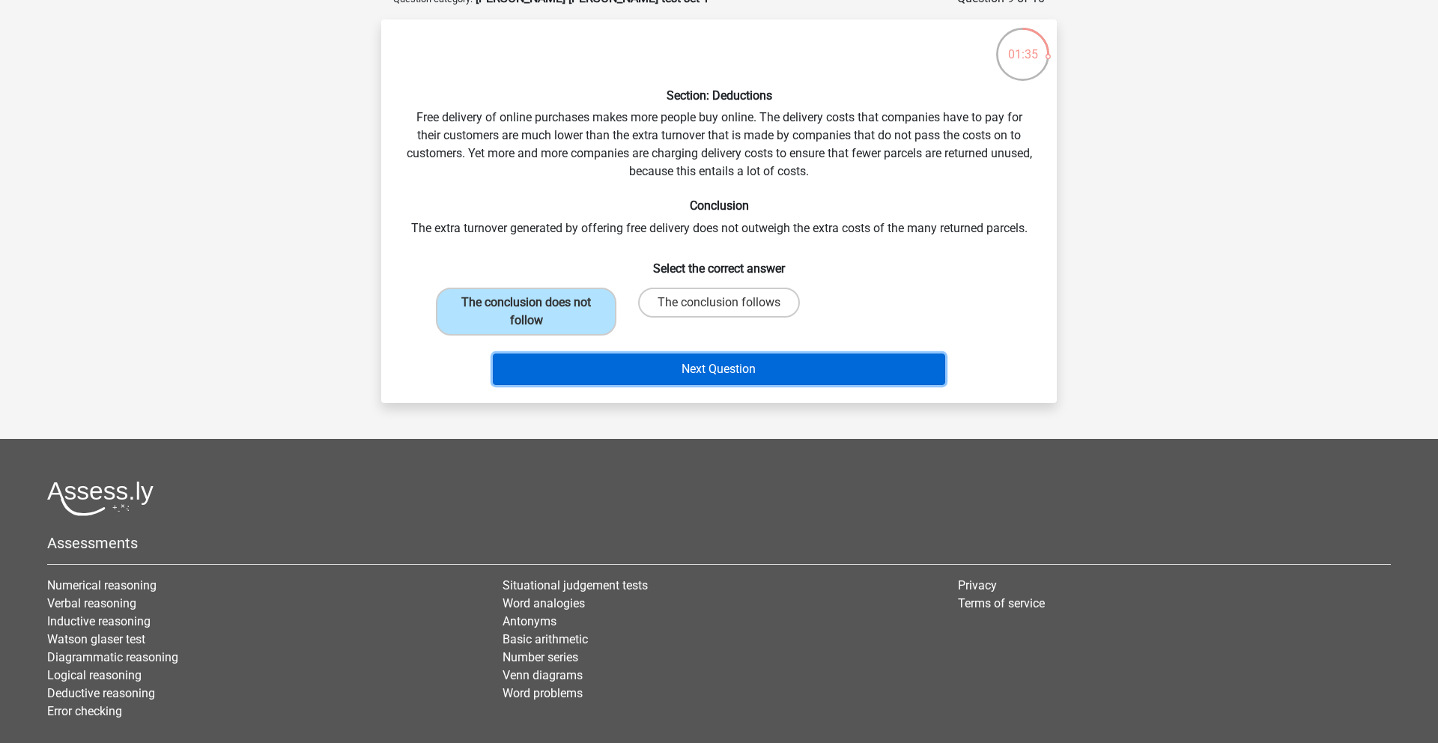
click at [564, 360] on button "Next Question" at bounding box center [719, 369] width 453 height 31
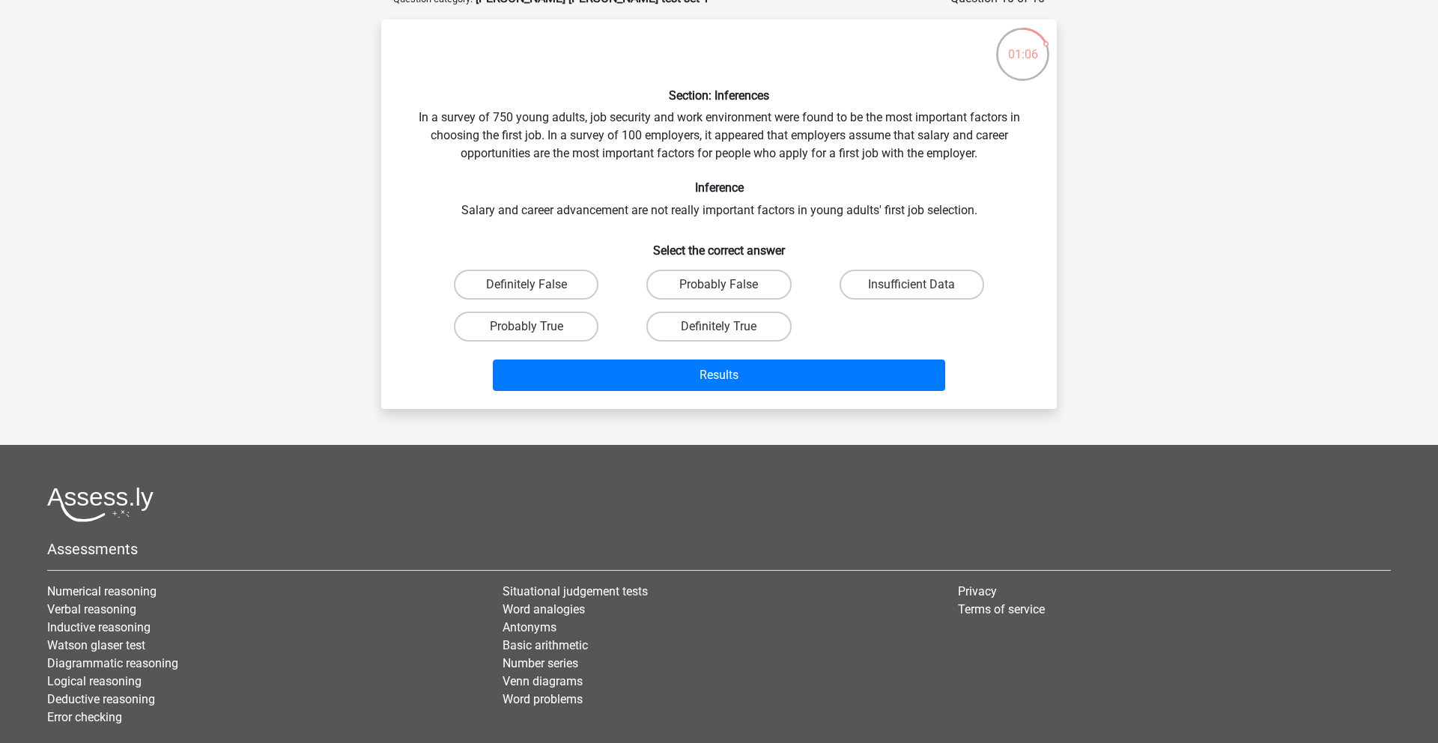
scroll to position [93, 0]
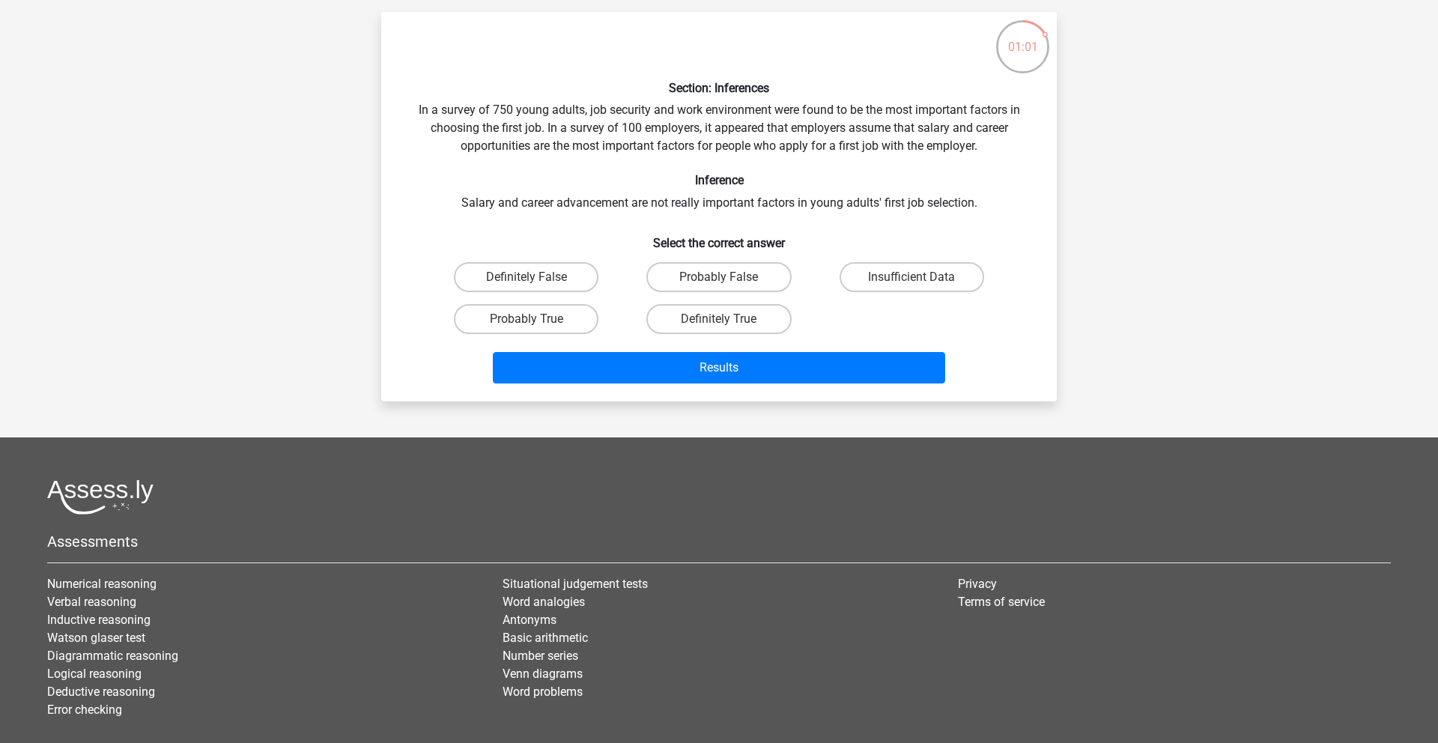
click at [913, 279] on input "Insufficient Data" at bounding box center [917, 282] width 10 height 10
radio input "true"
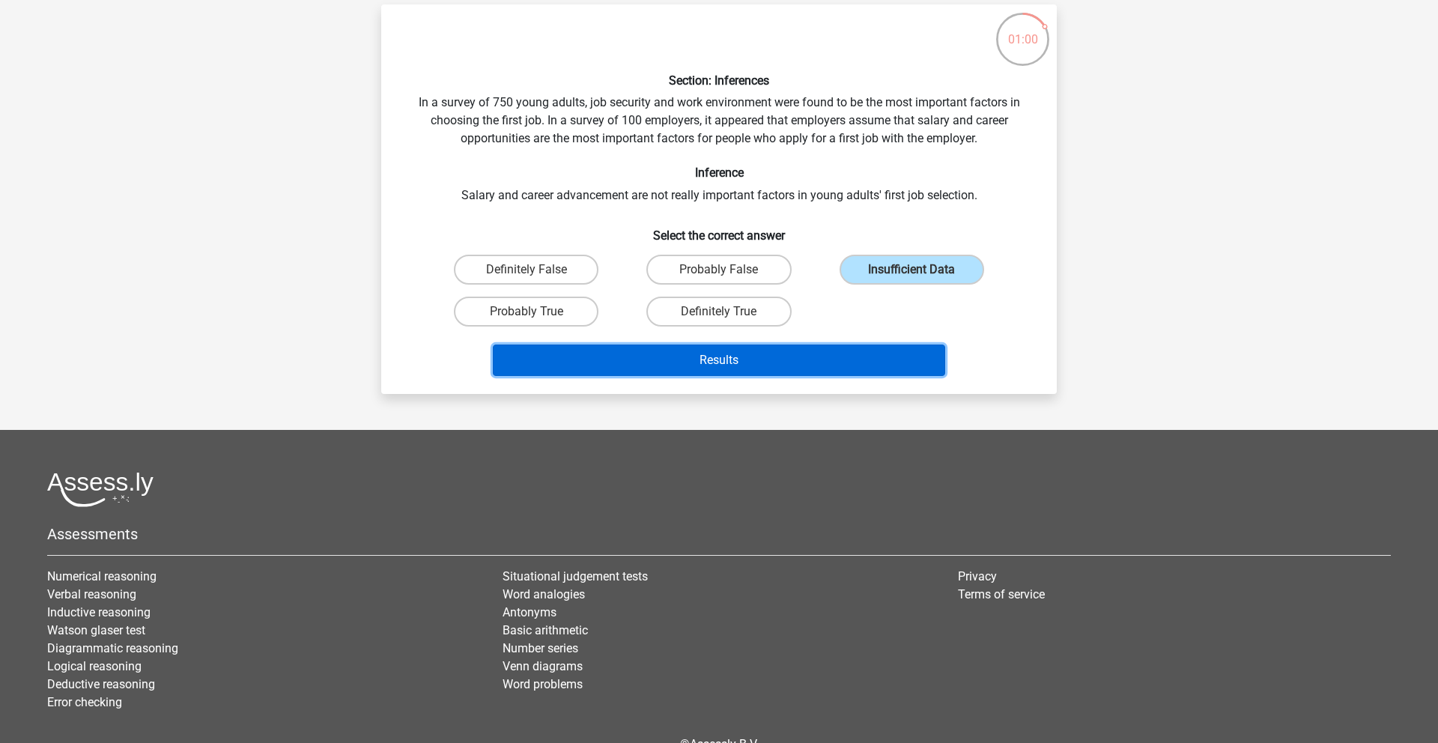
click at [876, 370] on button "Results" at bounding box center [719, 360] width 453 height 31
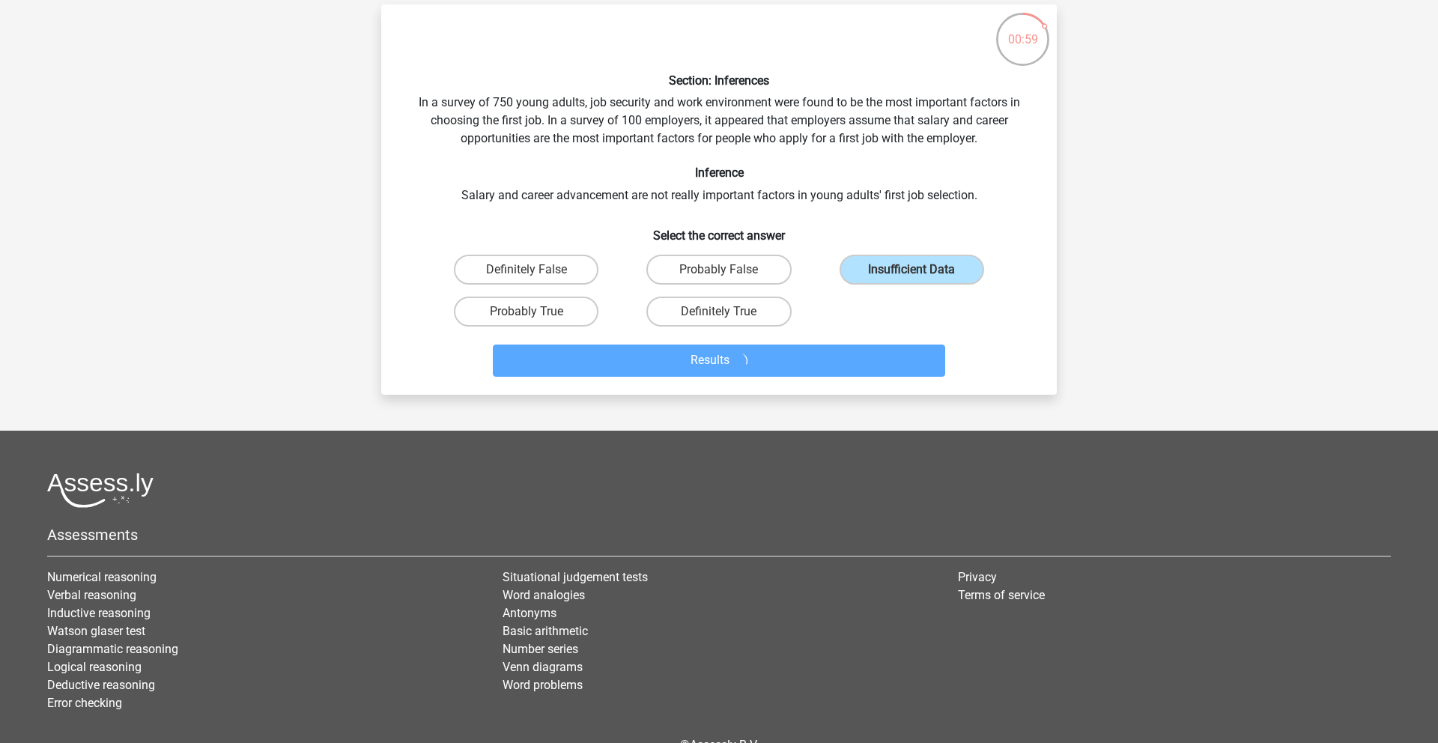
scroll to position [94, 0]
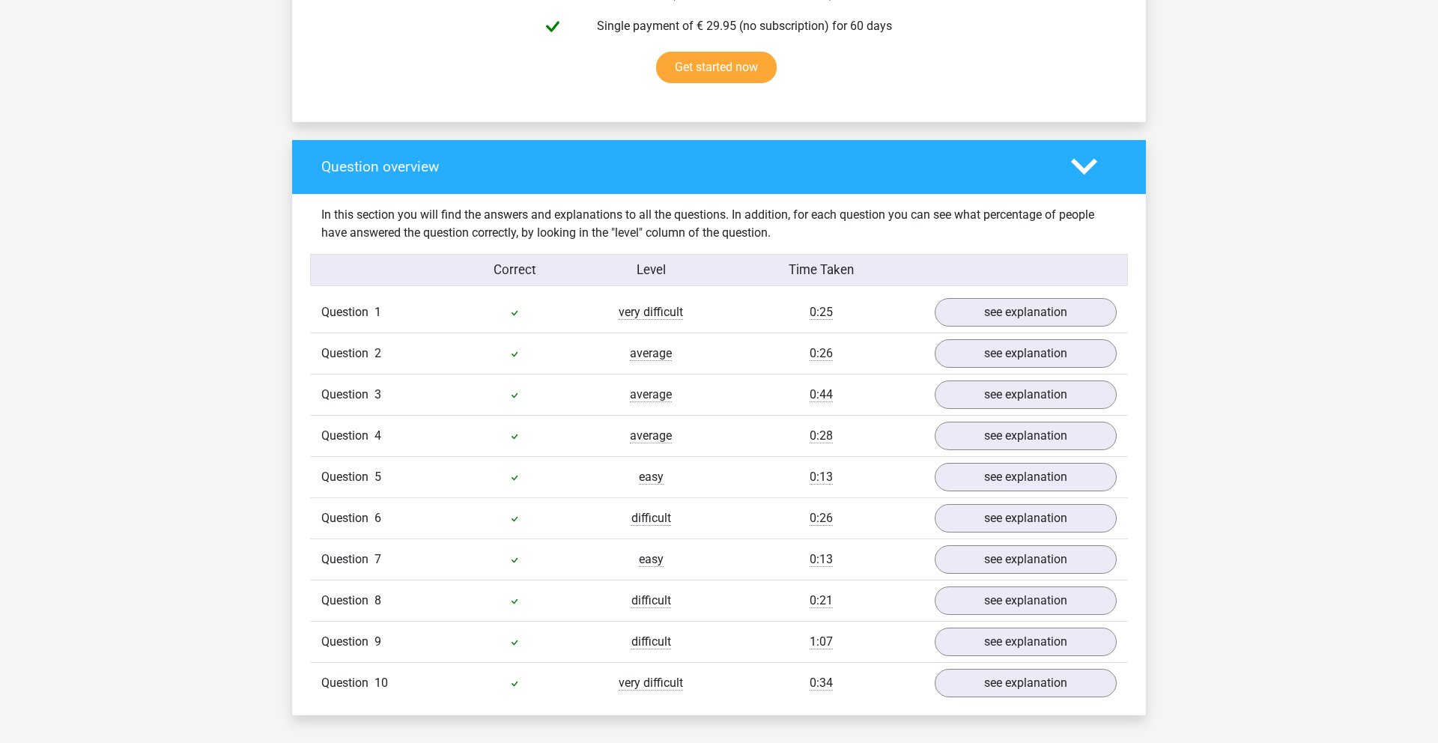
scroll to position [1073, 0]
